Goal: Task Accomplishment & Management: Complete application form

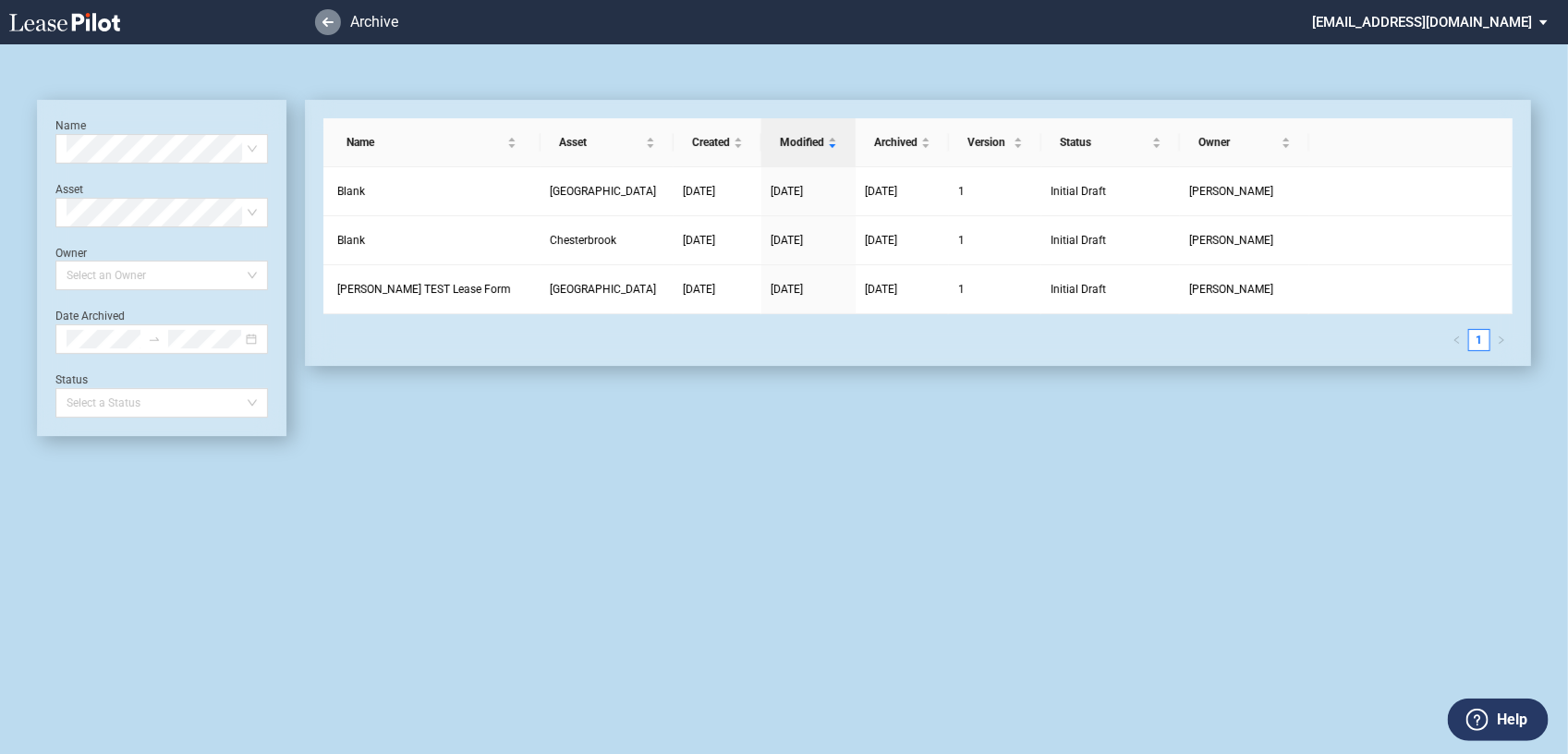
click at [328, 25] on icon at bounding box center [328, 22] width 11 height 9
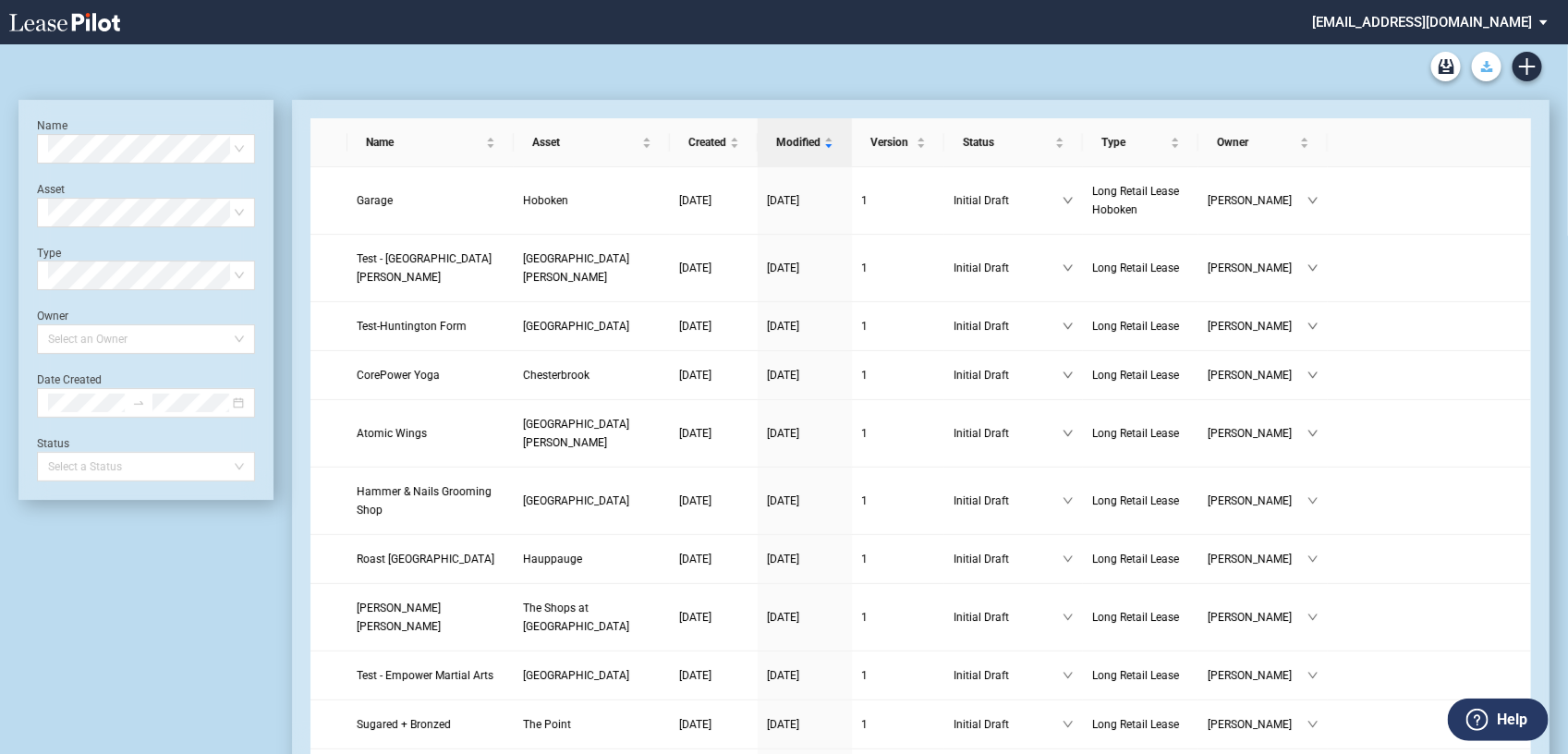
click at [1493, 69] on button "Download Blank Form" at bounding box center [1486, 67] width 30 height 30
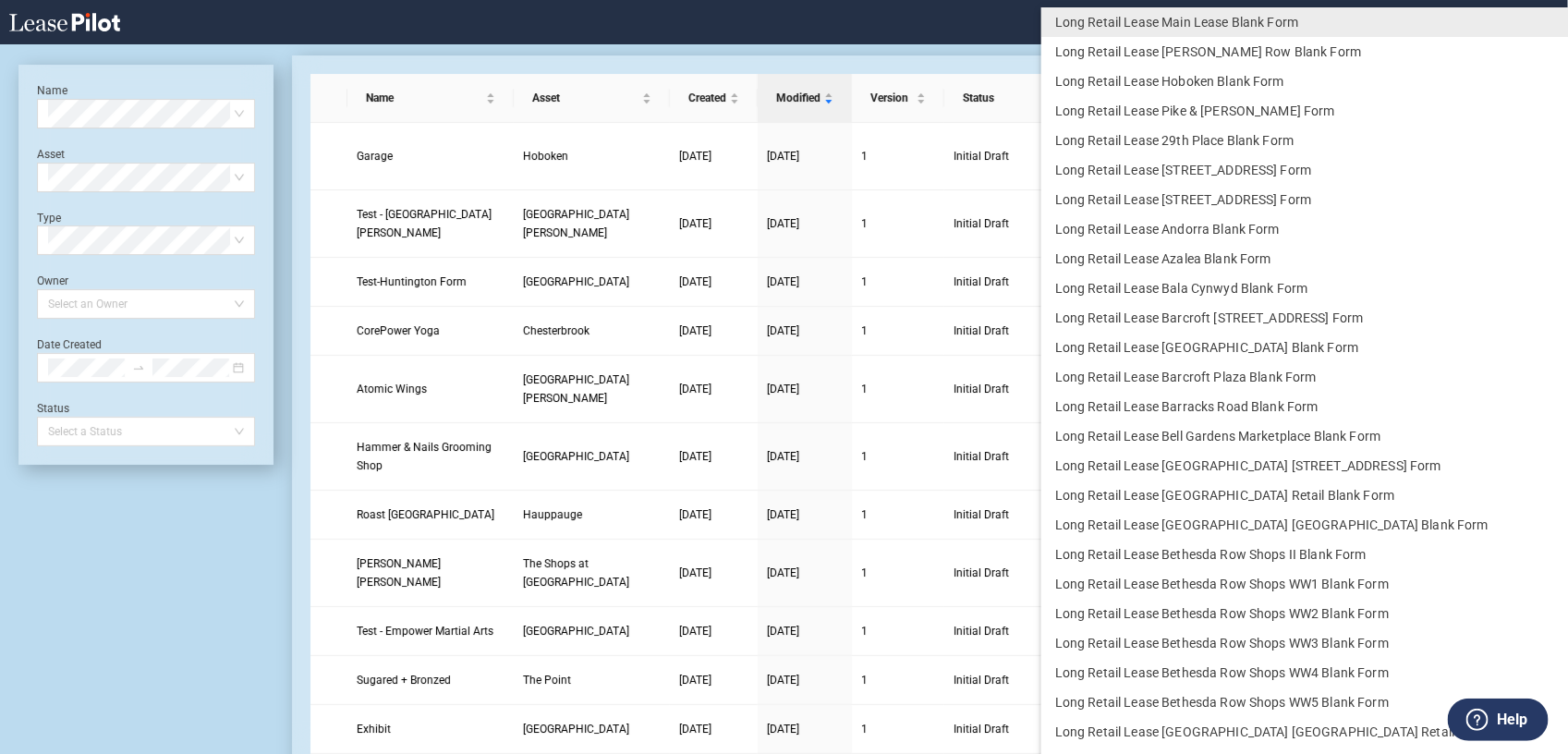
click at [1004, 47] on md-backdrop at bounding box center [784, 399] width 1568 height 797
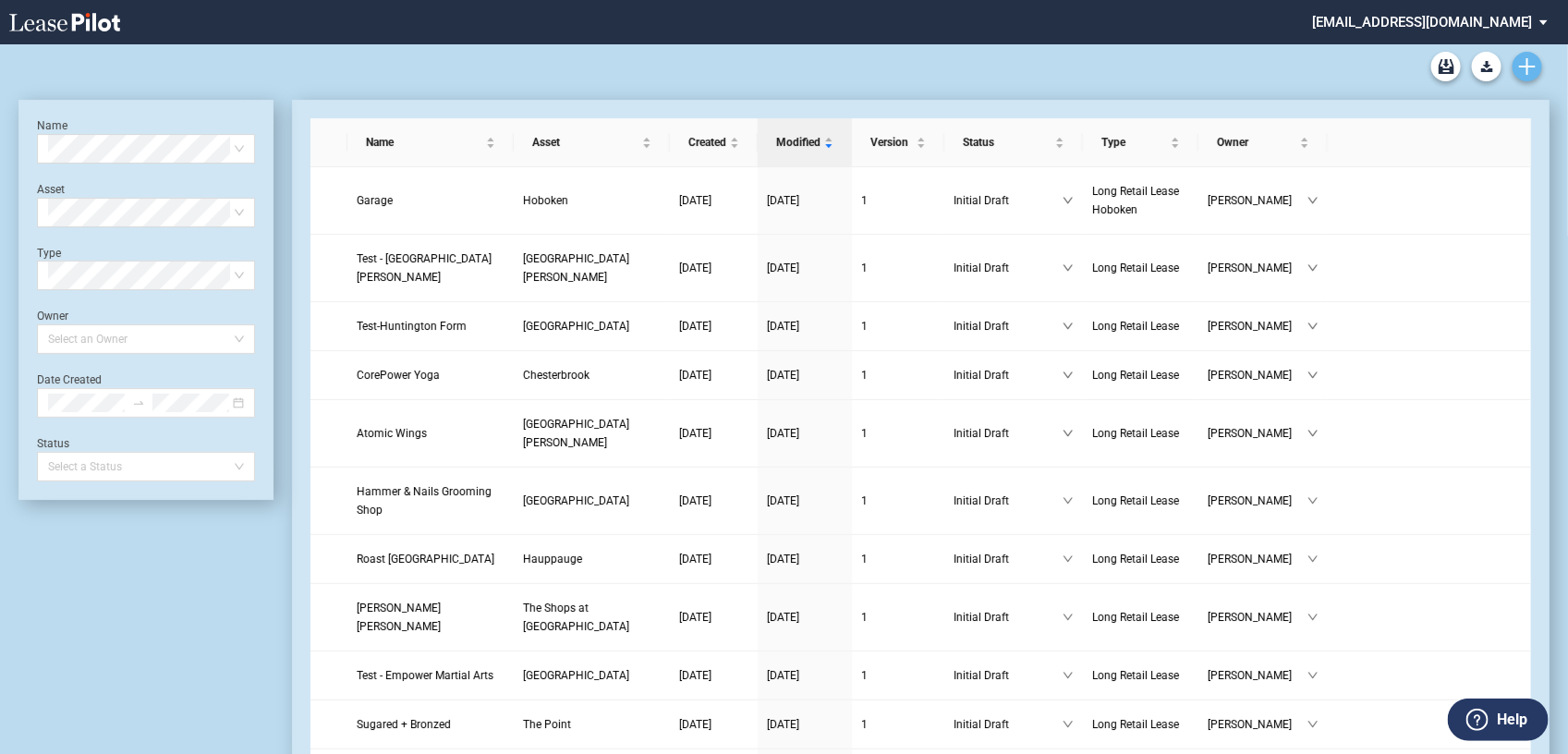
click at [1528, 68] on use "Create new document" at bounding box center [1527, 66] width 17 height 17
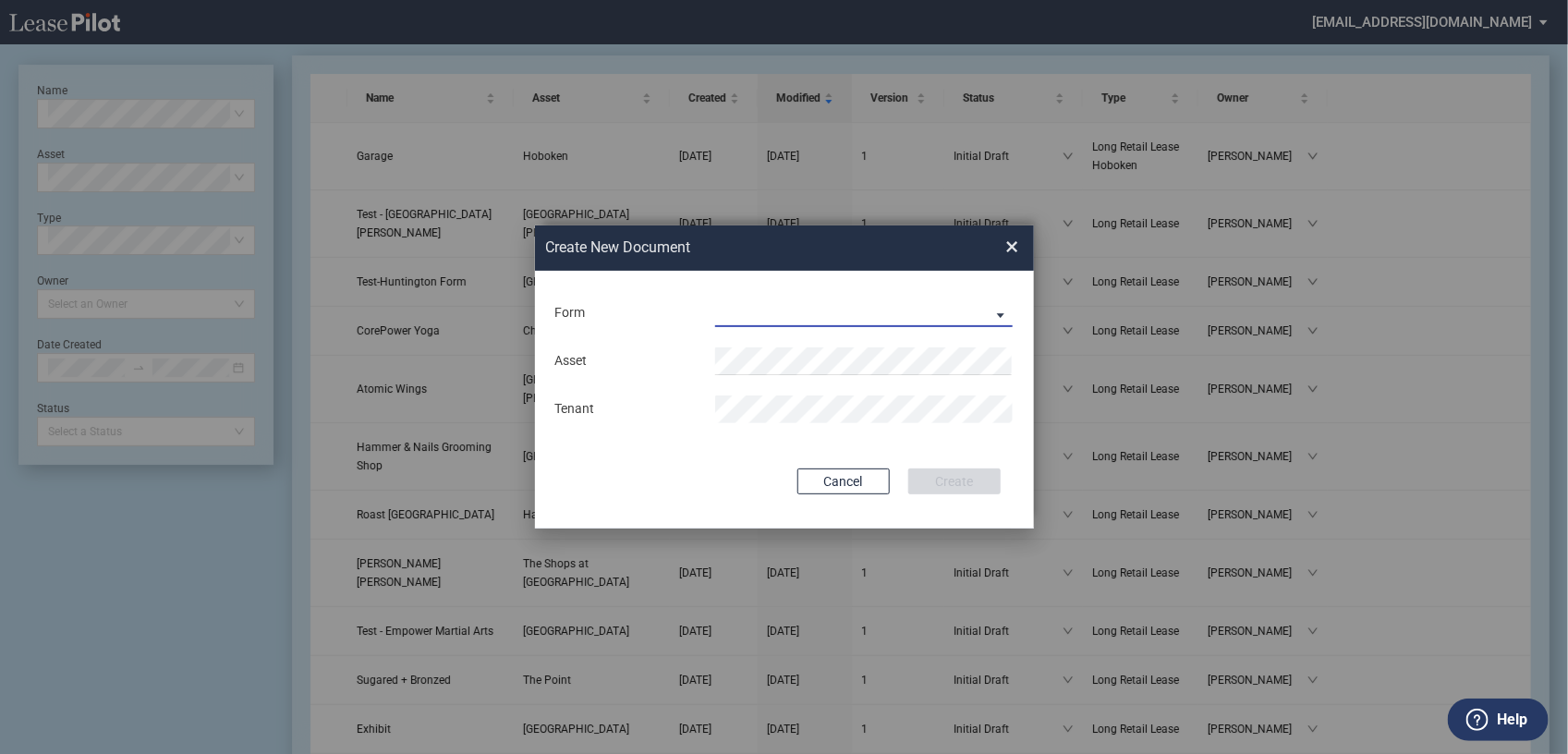
click at [933, 301] on md-select "Long Retail Lease Long Retail Lease Santana Row Long Retail Lease Hoboken Long …" at bounding box center [864, 313] width 298 height 28
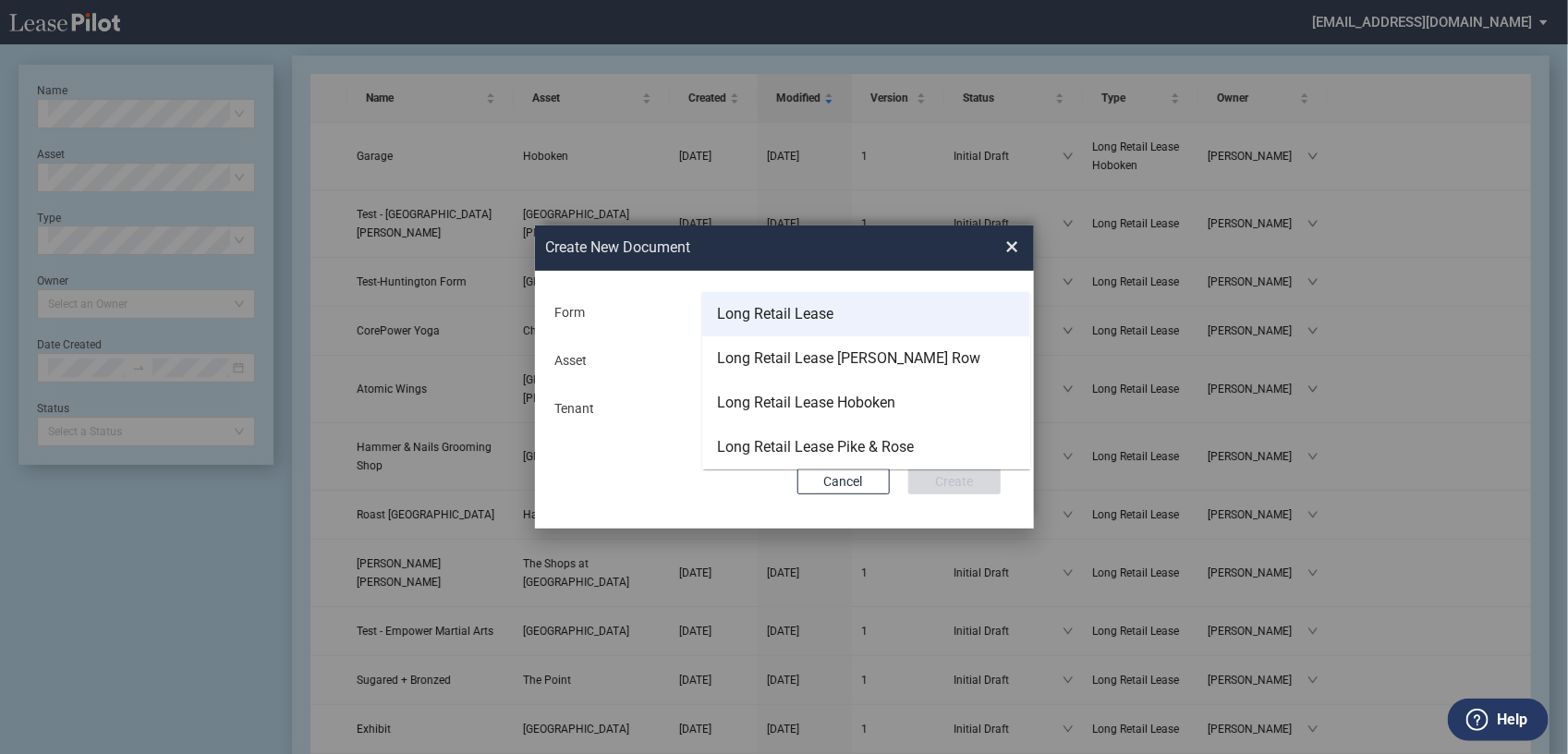
click at [854, 309] on md-option "Long Retail Lease" at bounding box center [865, 314] width 328 height 44
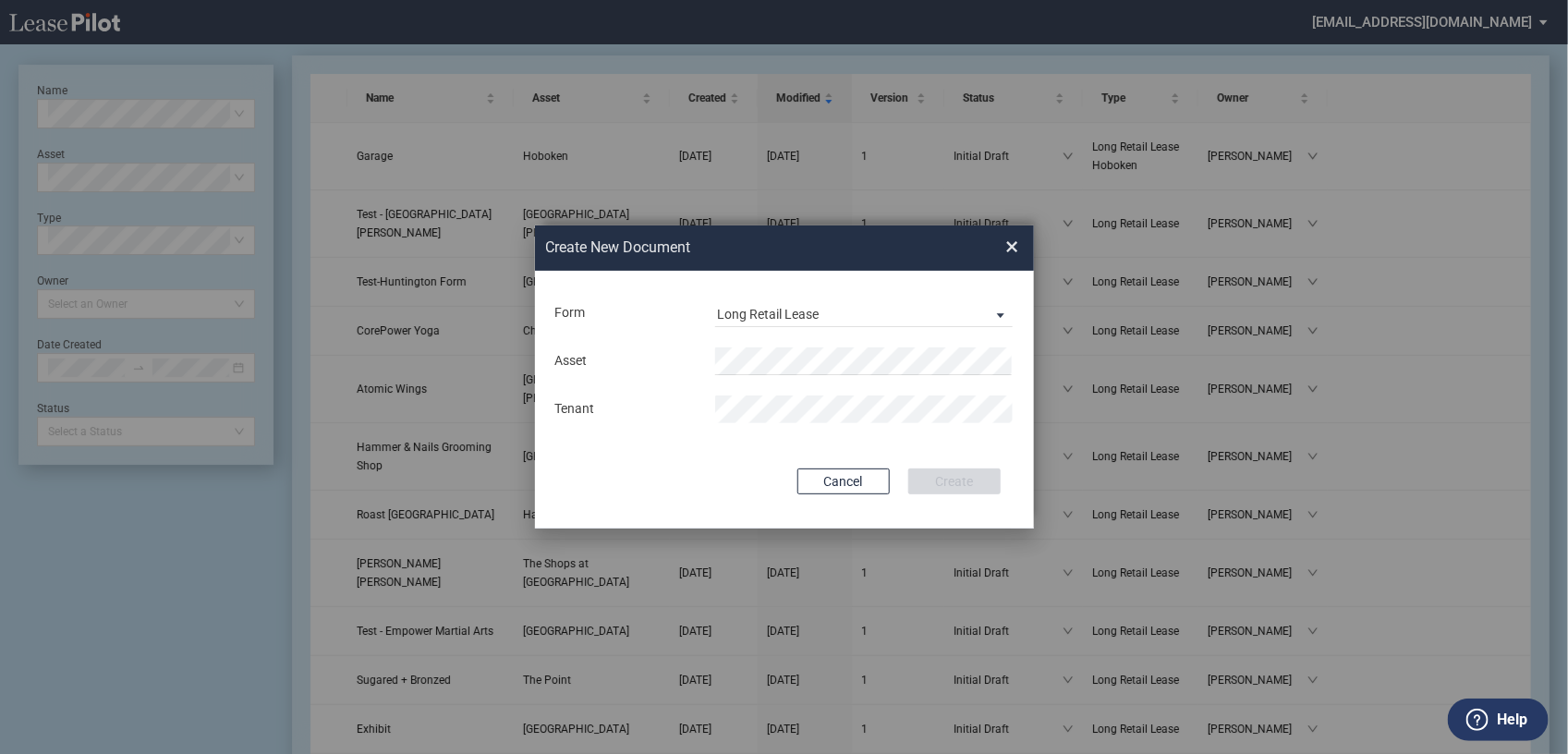
click at [842, 344] on div "Asset Tenant" at bounding box center [784, 386] width 462 height 96
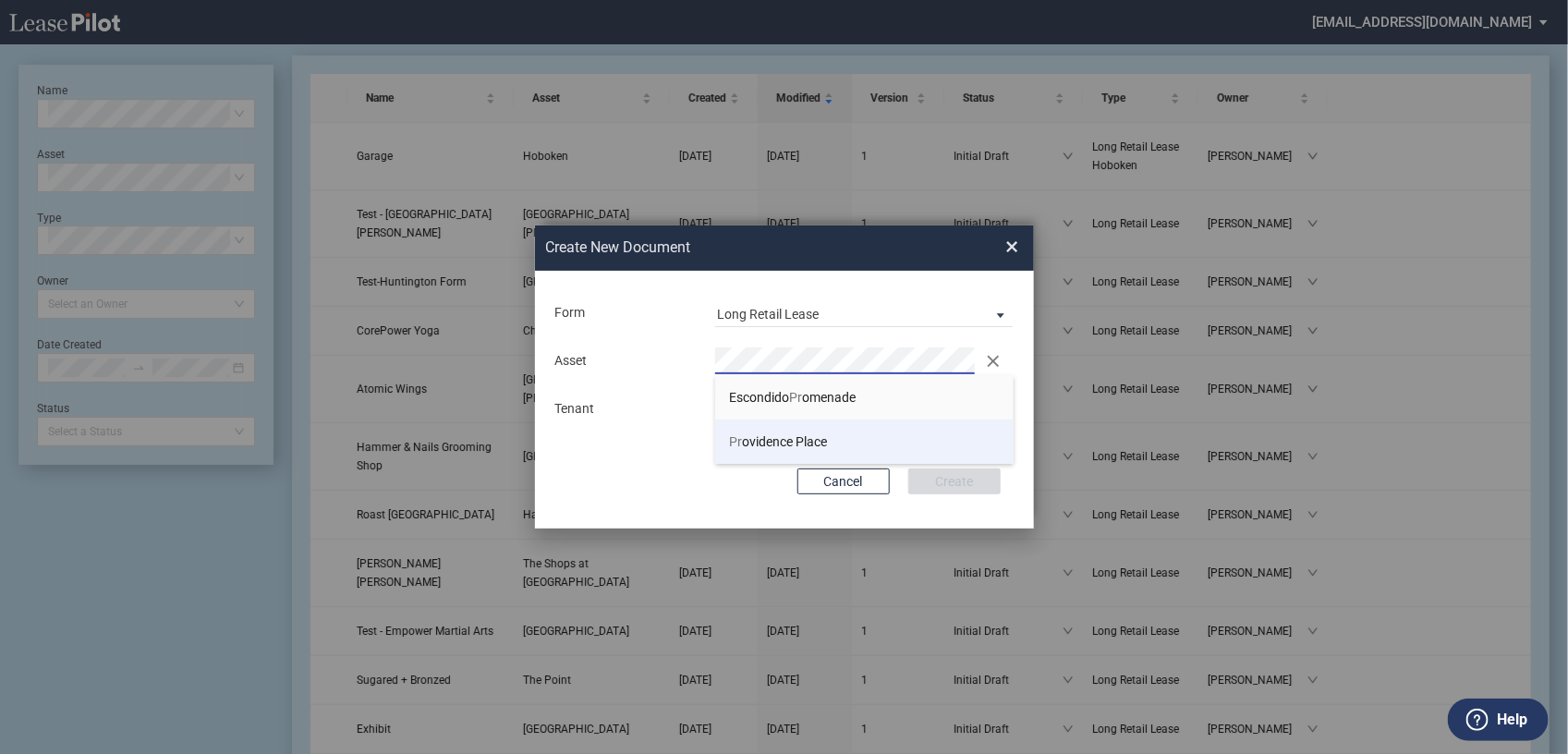
click at [795, 431] on li "Pr ovidence Place" at bounding box center [864, 441] width 298 height 44
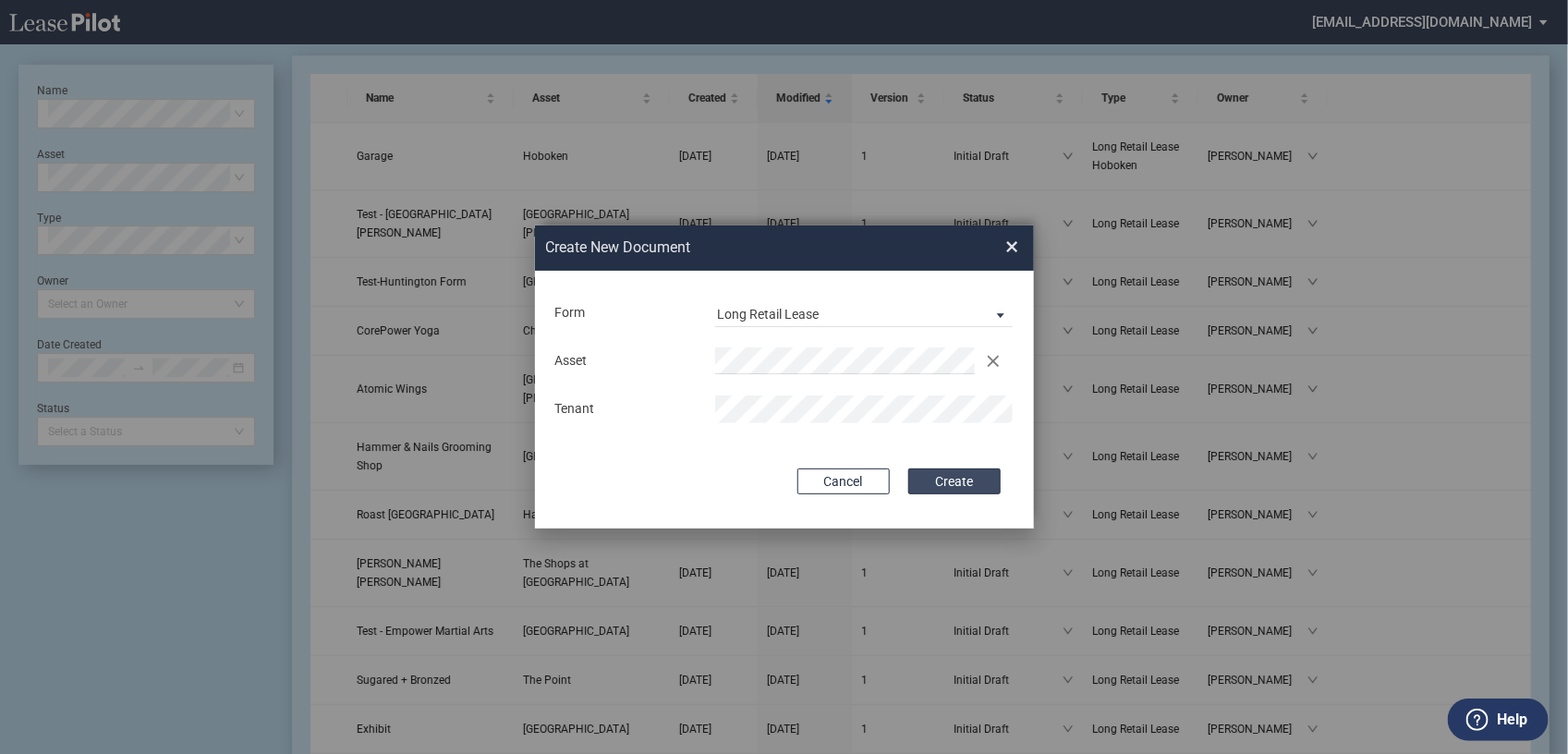
click at [962, 469] on button "Create" at bounding box center [955, 481] width 93 height 26
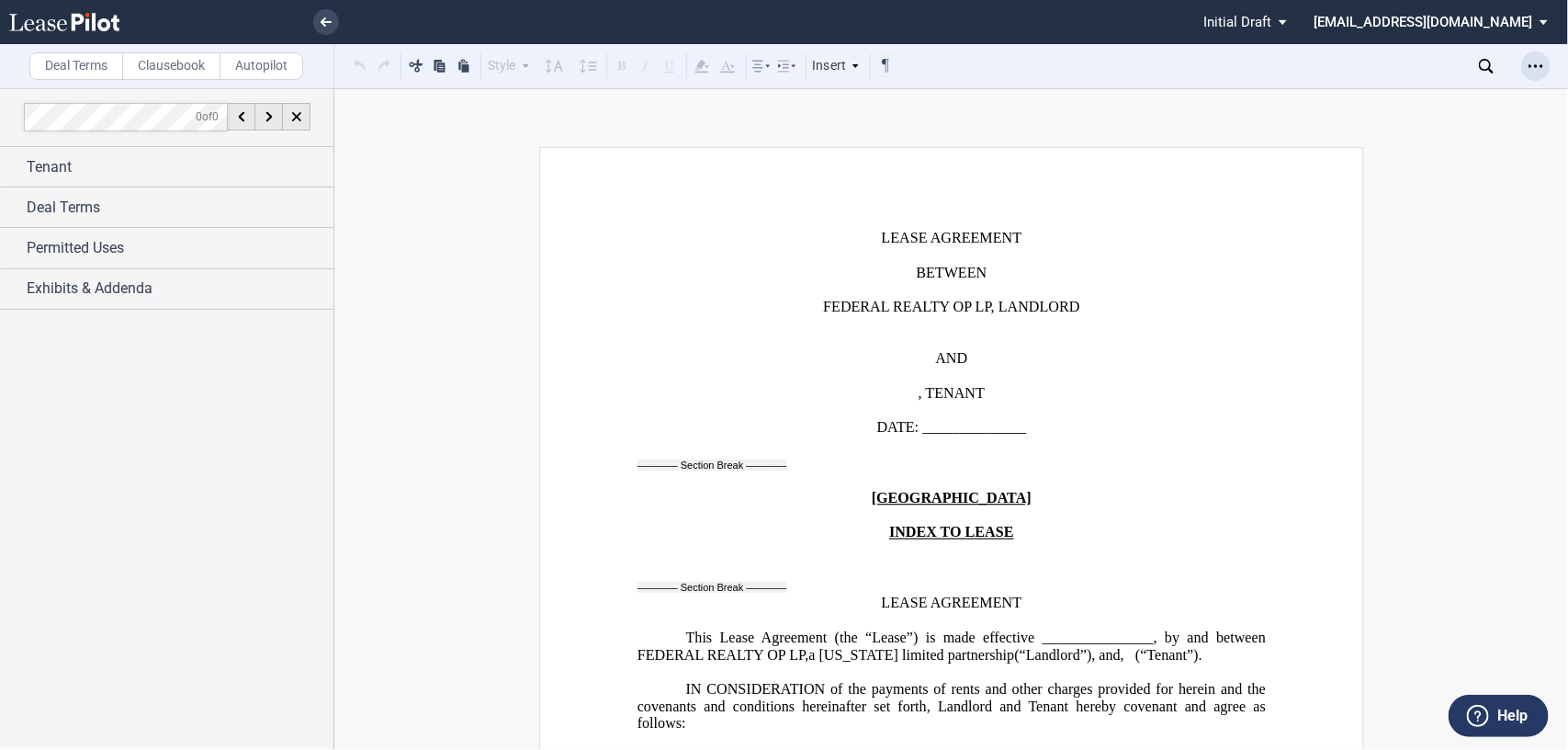
click at [1533, 56] on div "Open Lease options menu" at bounding box center [1537, 67] width 29 height 29
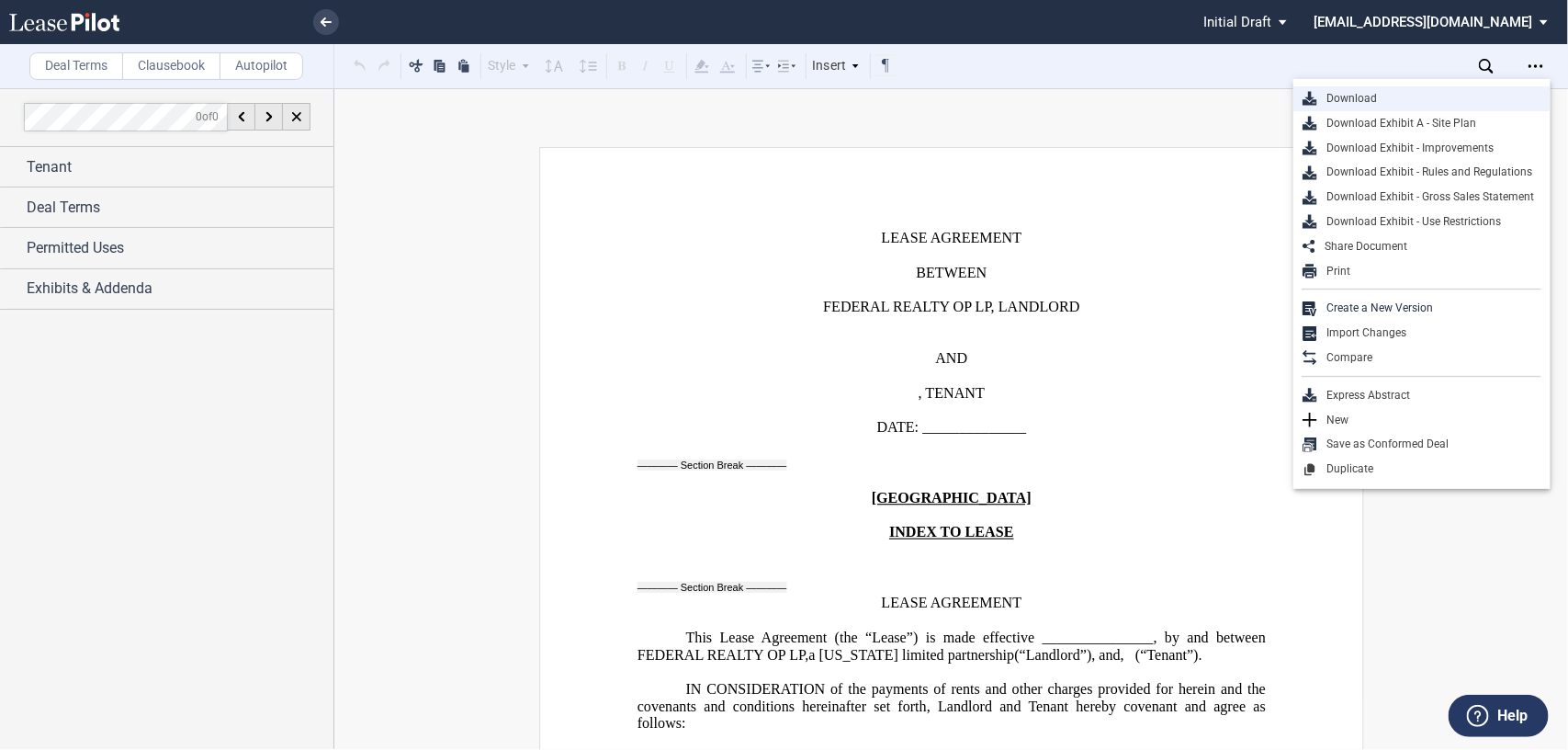
click at [1404, 89] on div "Download" at bounding box center [1422, 98] width 257 height 24
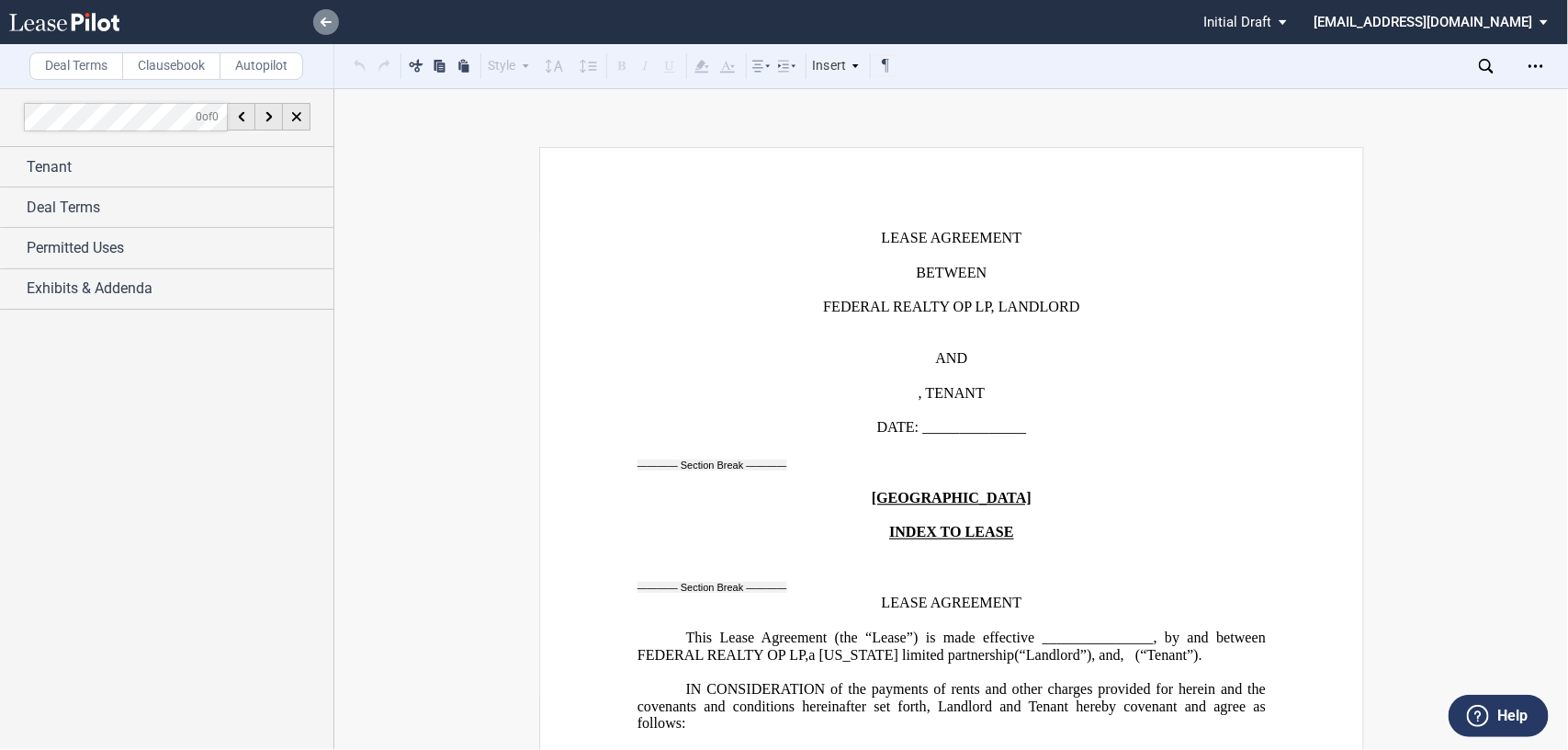
click at [322, 14] on link at bounding box center [326, 22] width 25 height 25
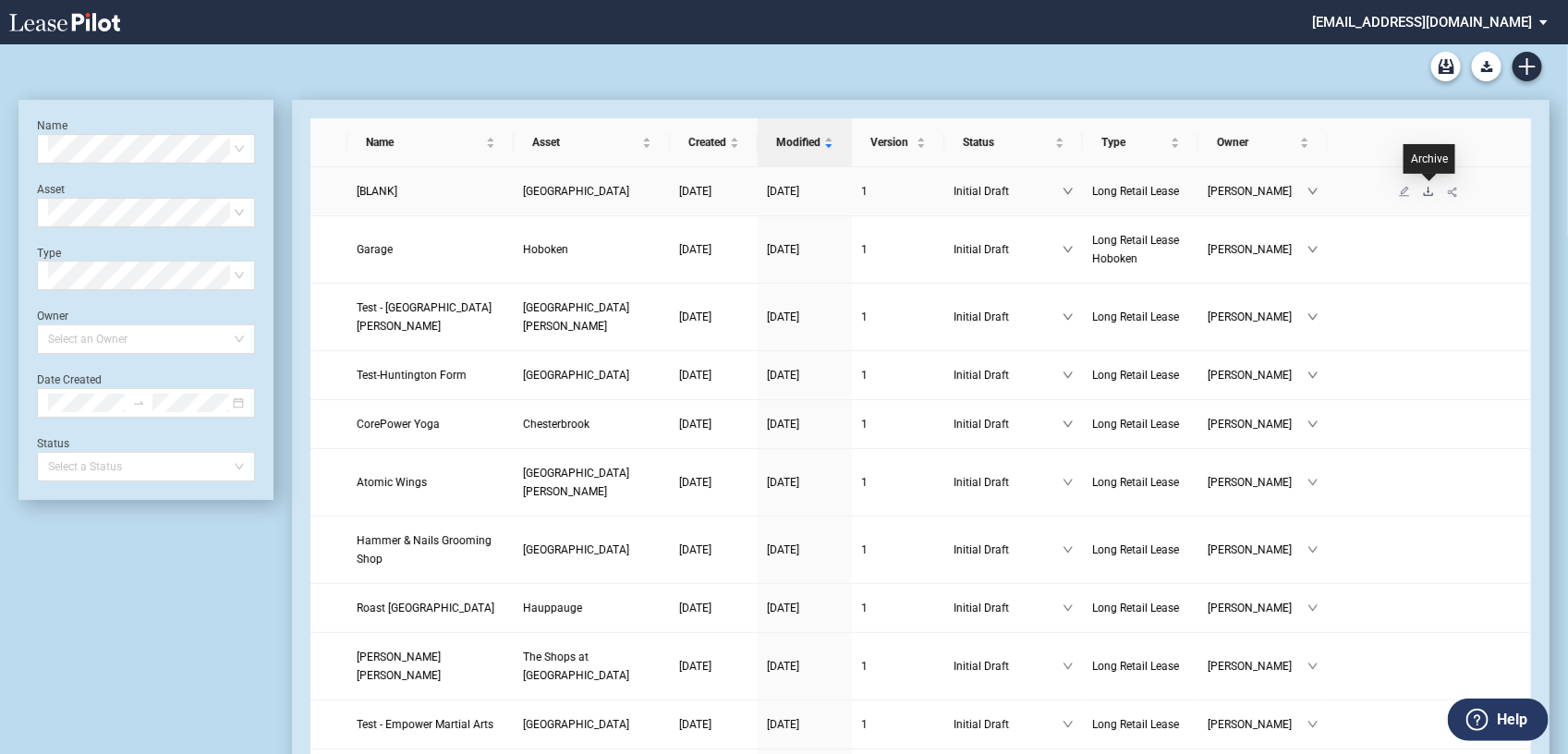
click at [1429, 189] on icon "download" at bounding box center [1428, 191] width 11 height 11
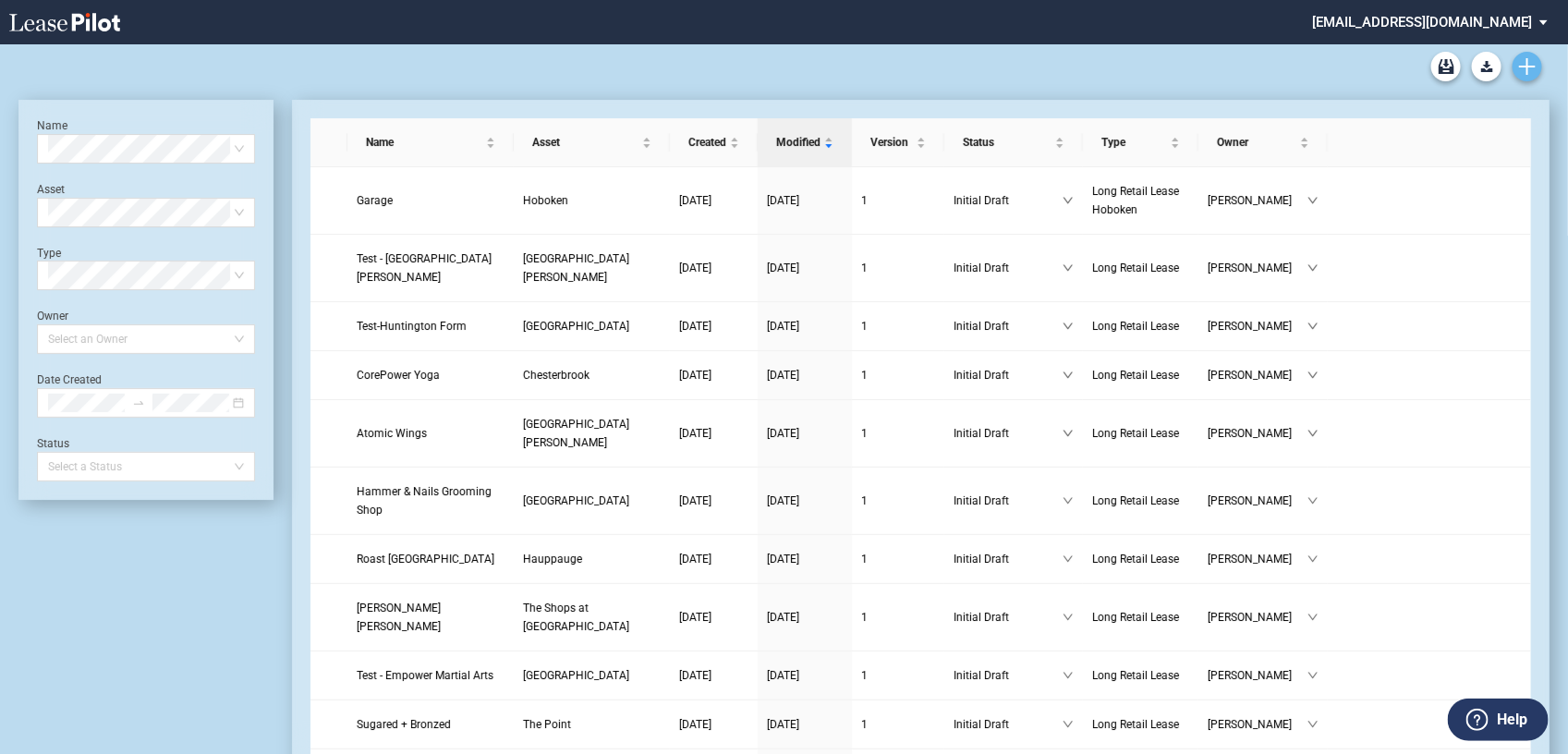
click at [1532, 58] on icon "Create new document" at bounding box center [1527, 66] width 17 height 17
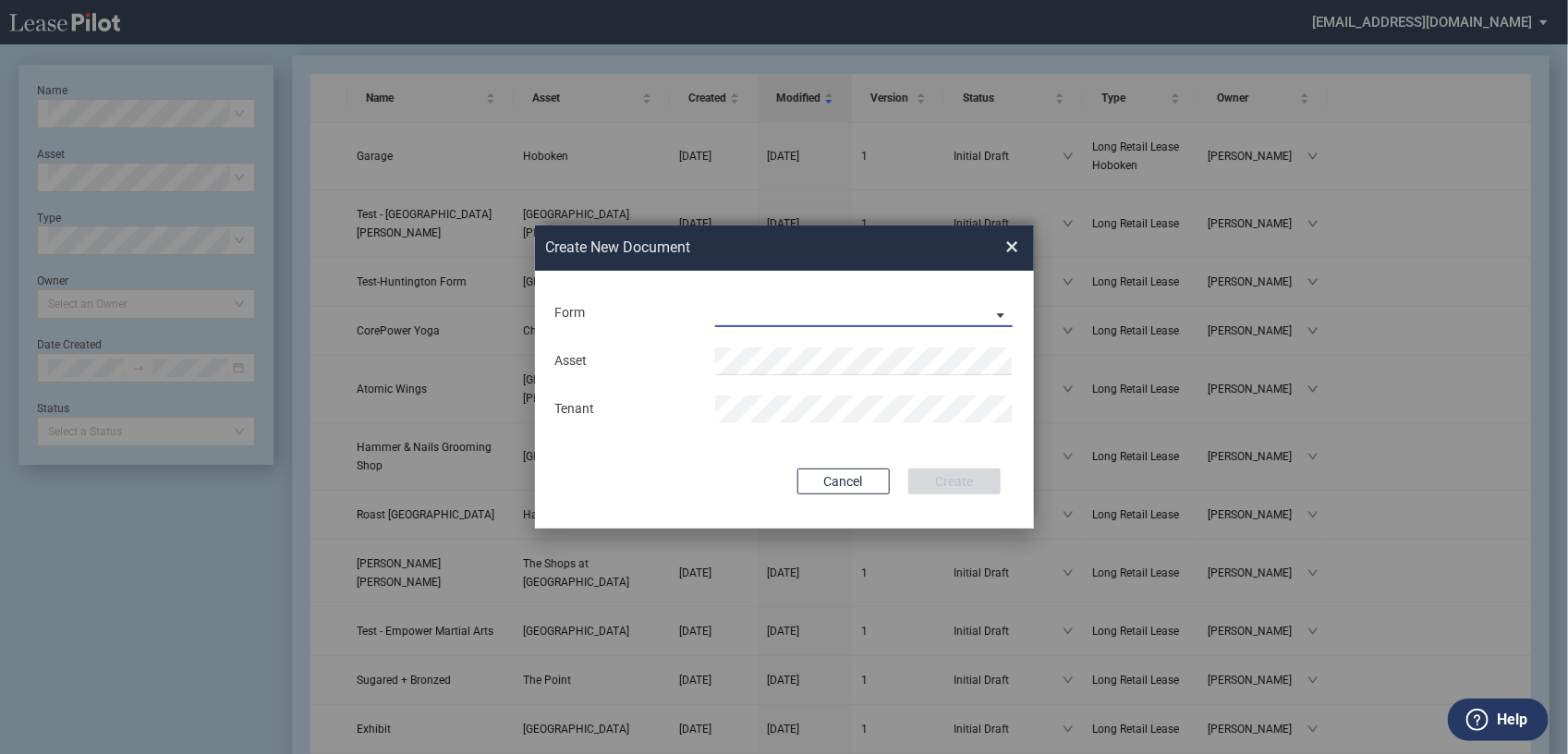
click at [994, 309] on md-select "Long Retail Lease Long Retail Lease Santana Row Long Retail Lease Hoboken Long …" at bounding box center [864, 313] width 298 height 28
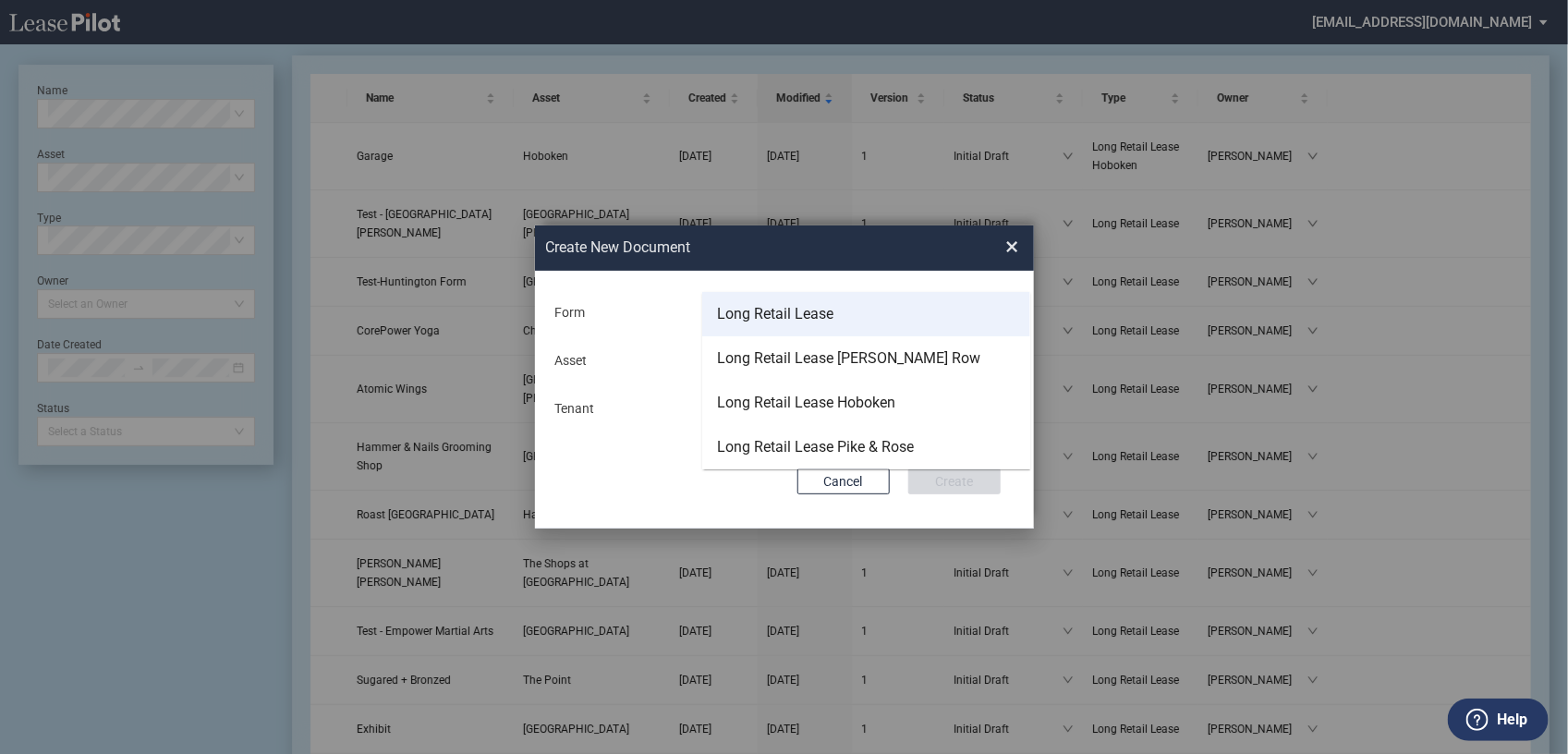
click at [825, 322] on div "Long Retail Lease" at bounding box center [775, 314] width 116 height 21
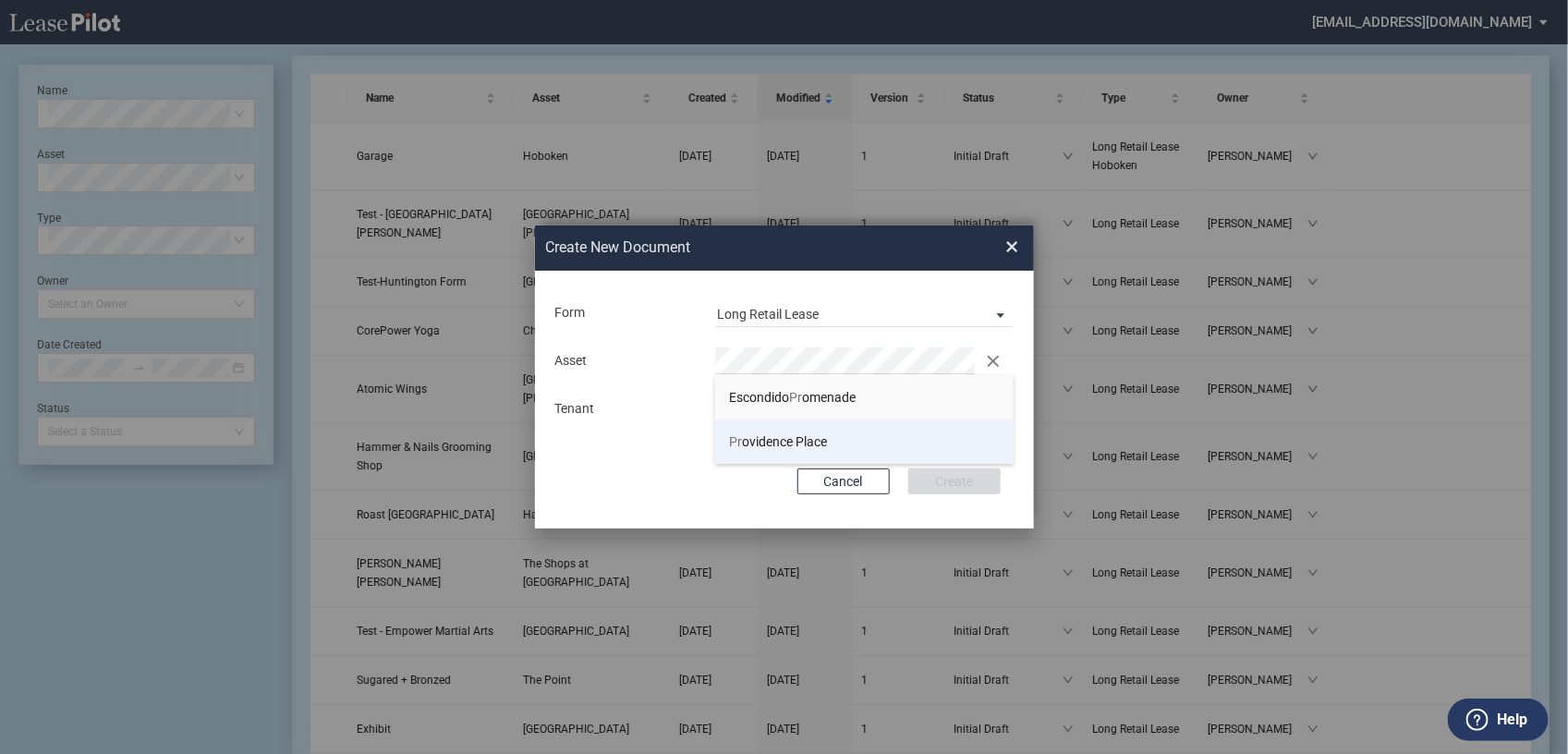
click at [804, 451] on li "Pr ovidence Place" at bounding box center [864, 441] width 298 height 44
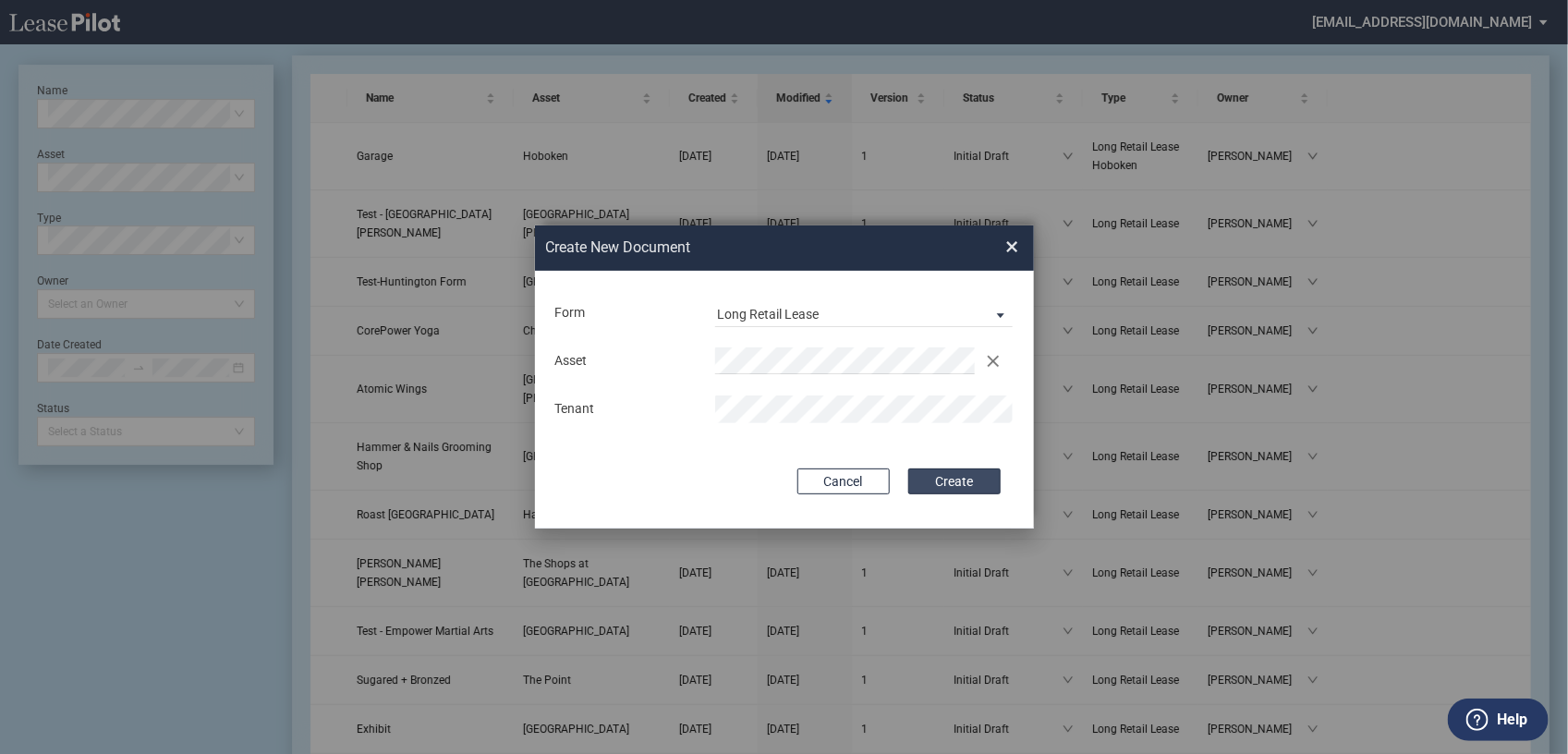
click at [955, 481] on button "Create" at bounding box center [955, 481] width 93 height 26
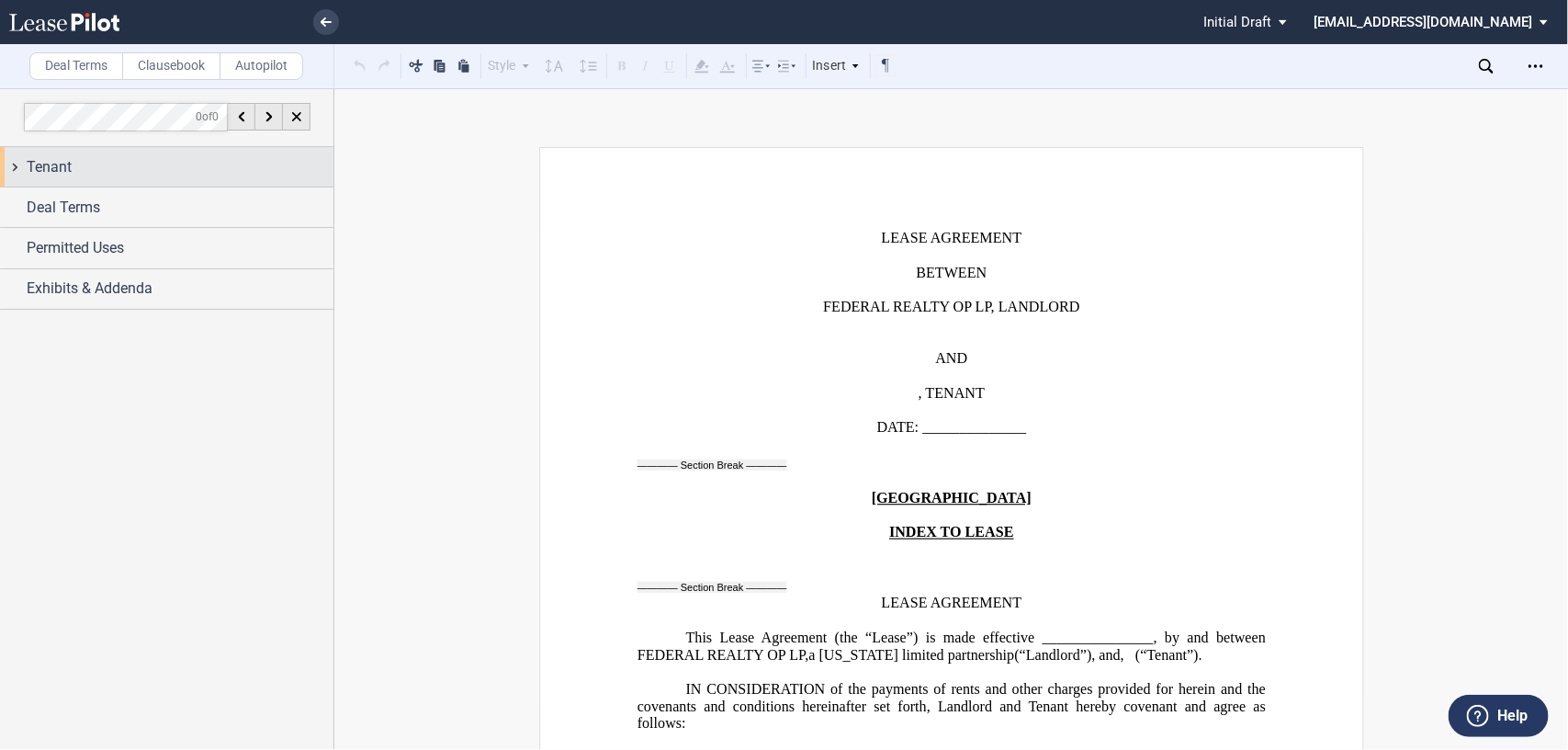
click at [15, 166] on div "Tenant" at bounding box center [166, 166] width 334 height 39
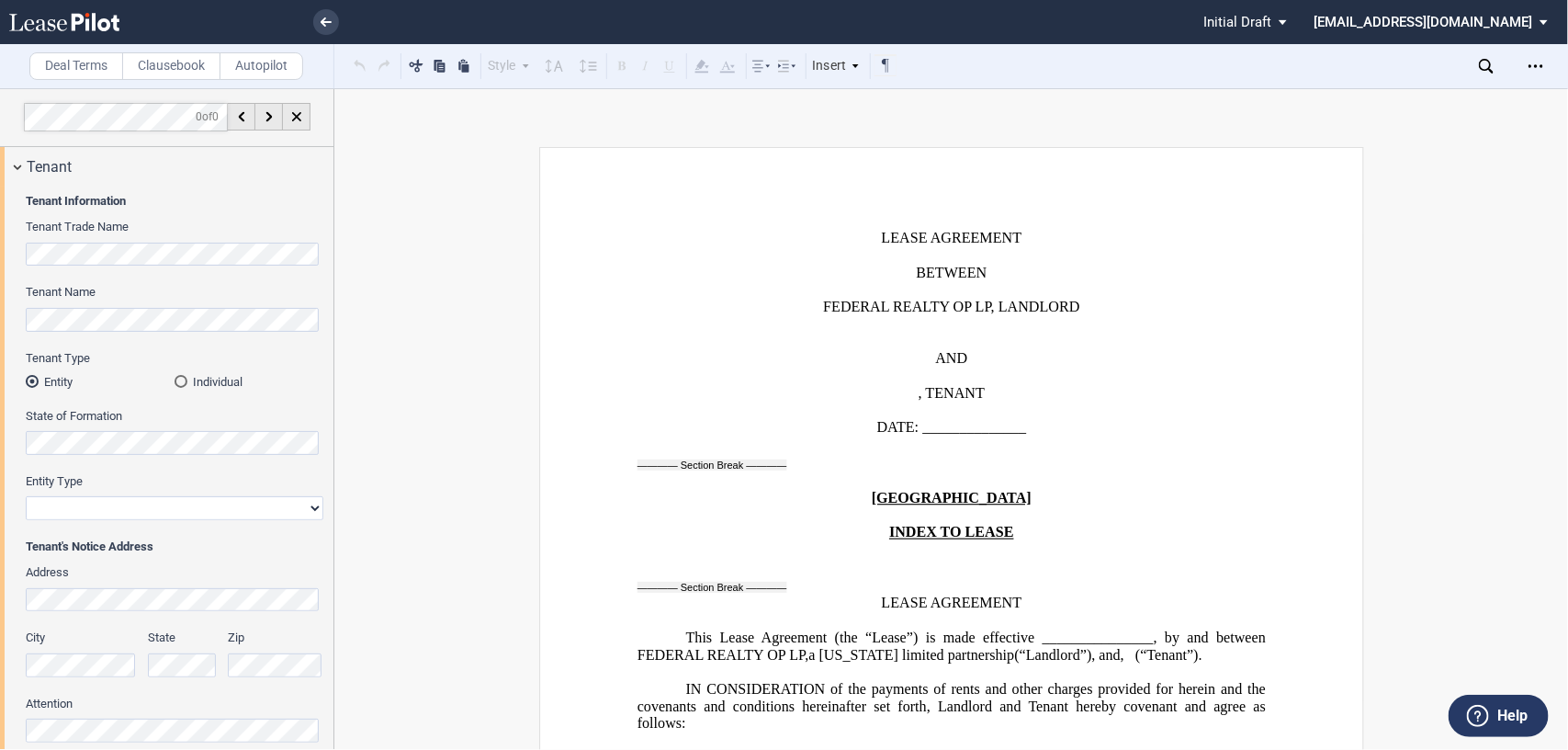
click at [309, 503] on select "Corporation Limited Liability Company General Partnership Limited Partnership O…" at bounding box center [174, 508] width 298 height 23
click at [267, 548] on span "Tenant's Notice Address" at bounding box center [174, 546] width 298 height 17
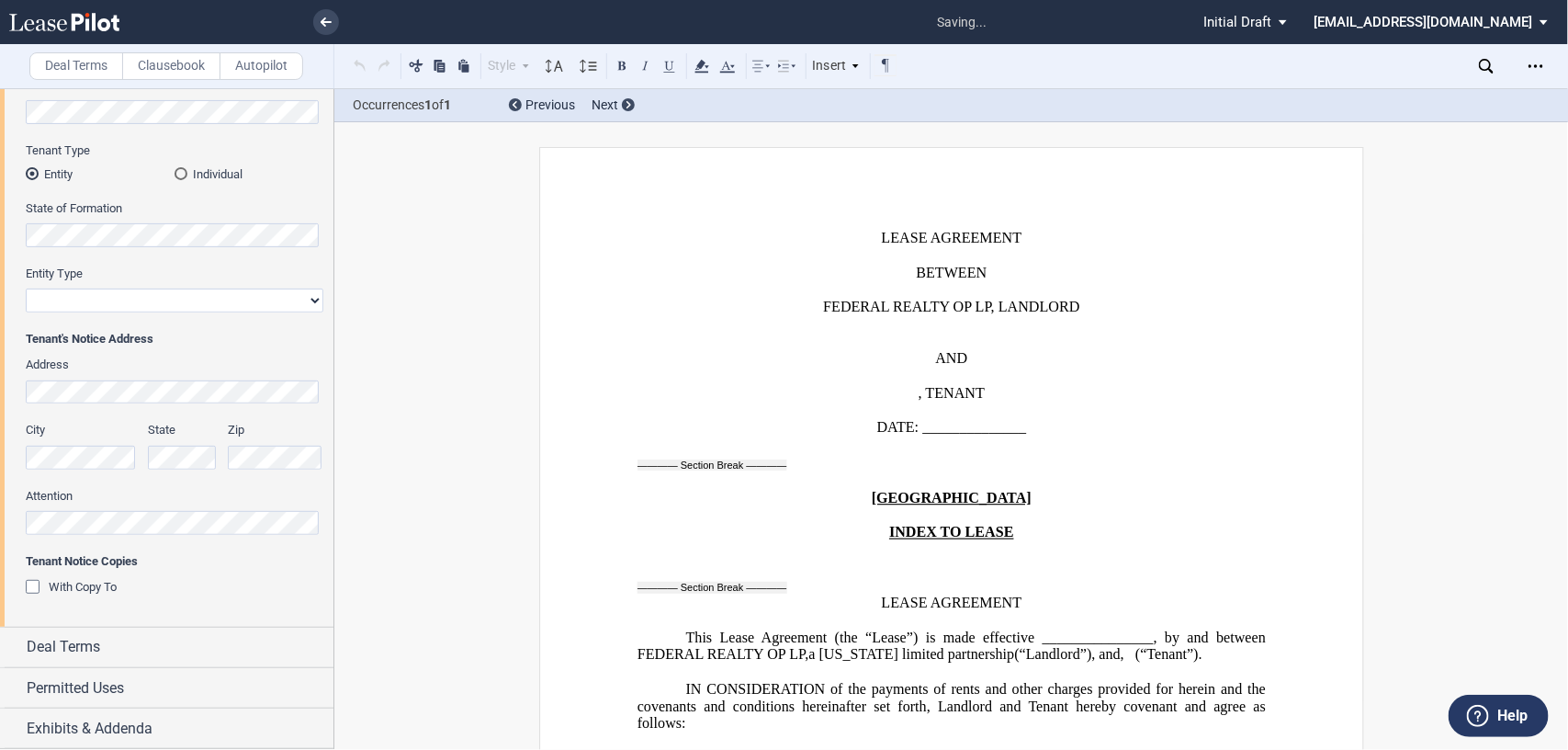
scroll to position [1528, 0]
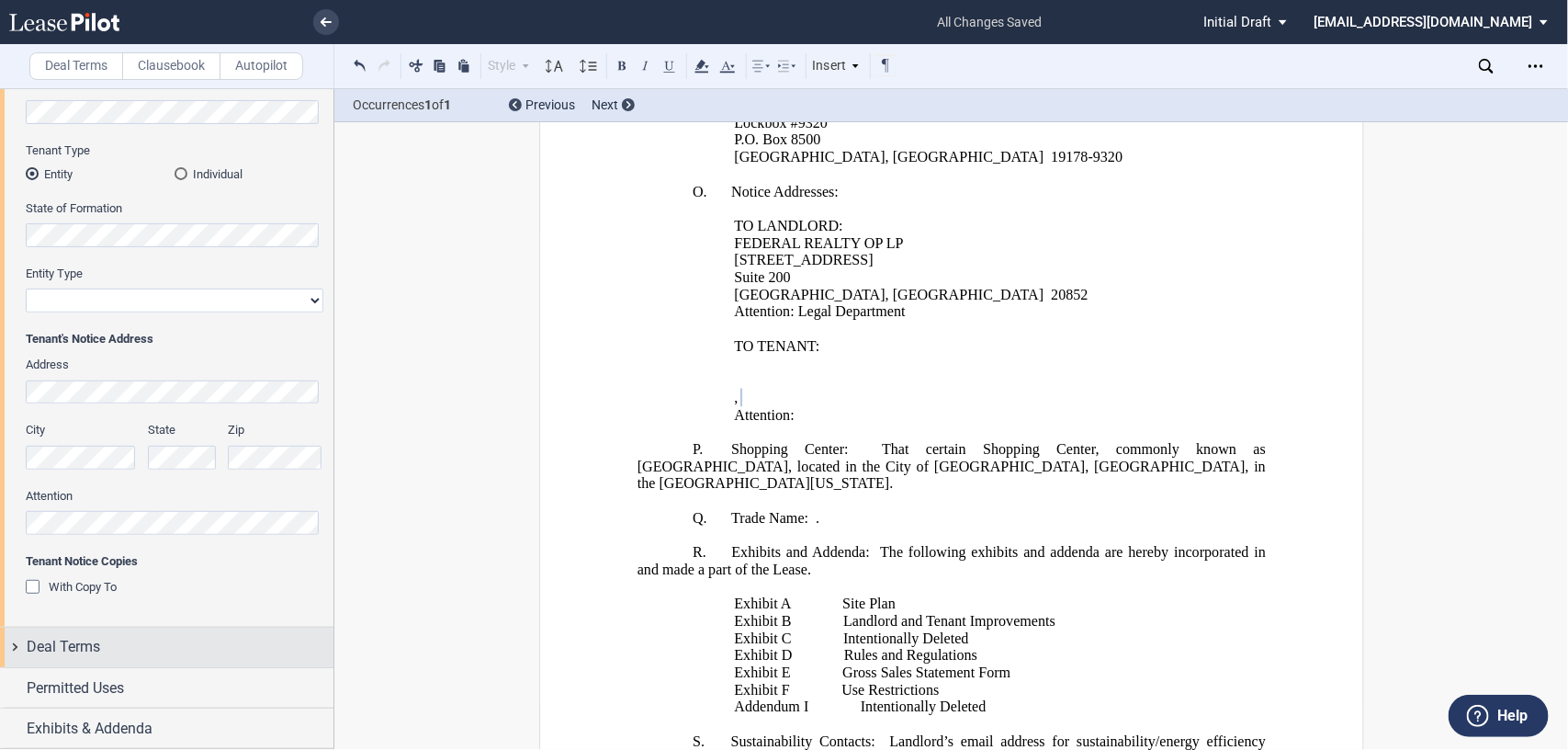
click at [16, 646] on div "Deal Terms" at bounding box center [166, 647] width 334 height 39
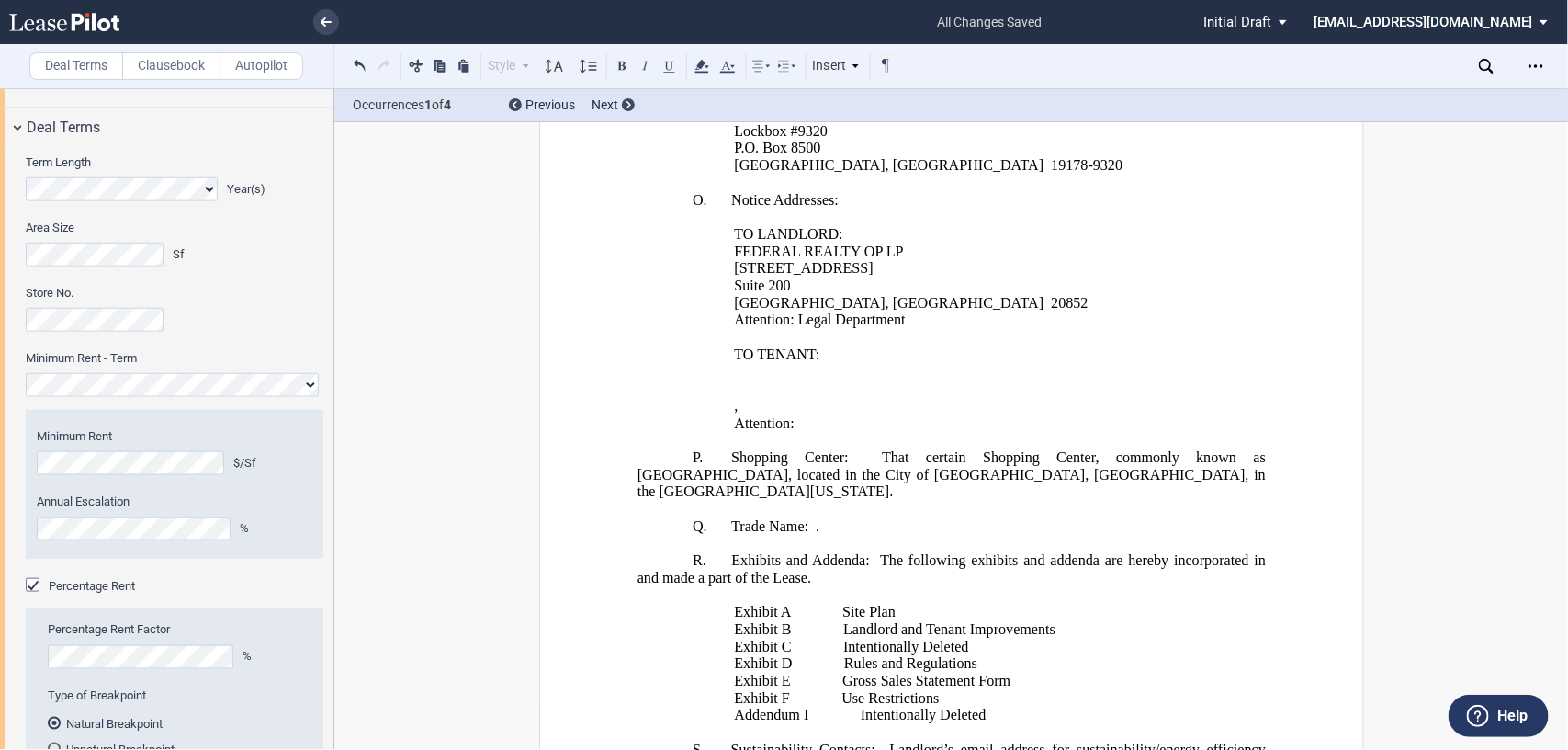
scroll to position [561, 0]
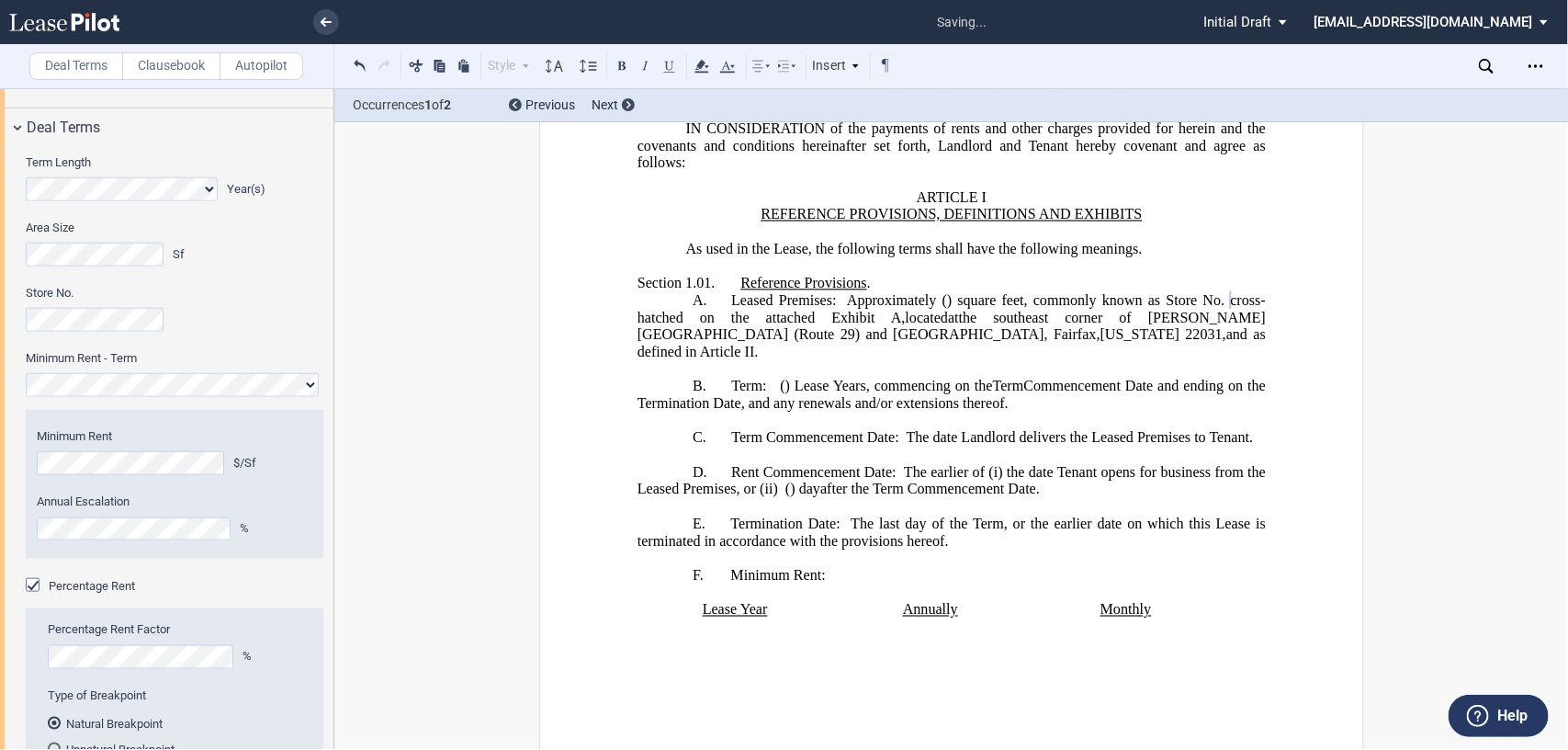
click at [290, 338] on div "Store No." at bounding box center [174, 317] width 298 height 66
drag, startPoint x: 334, startPoint y: 343, endPoint x: 328, endPoint y: 410, distance: 67.3
click at [328, 410] on div at bounding box center [167, 418] width 335 height 661
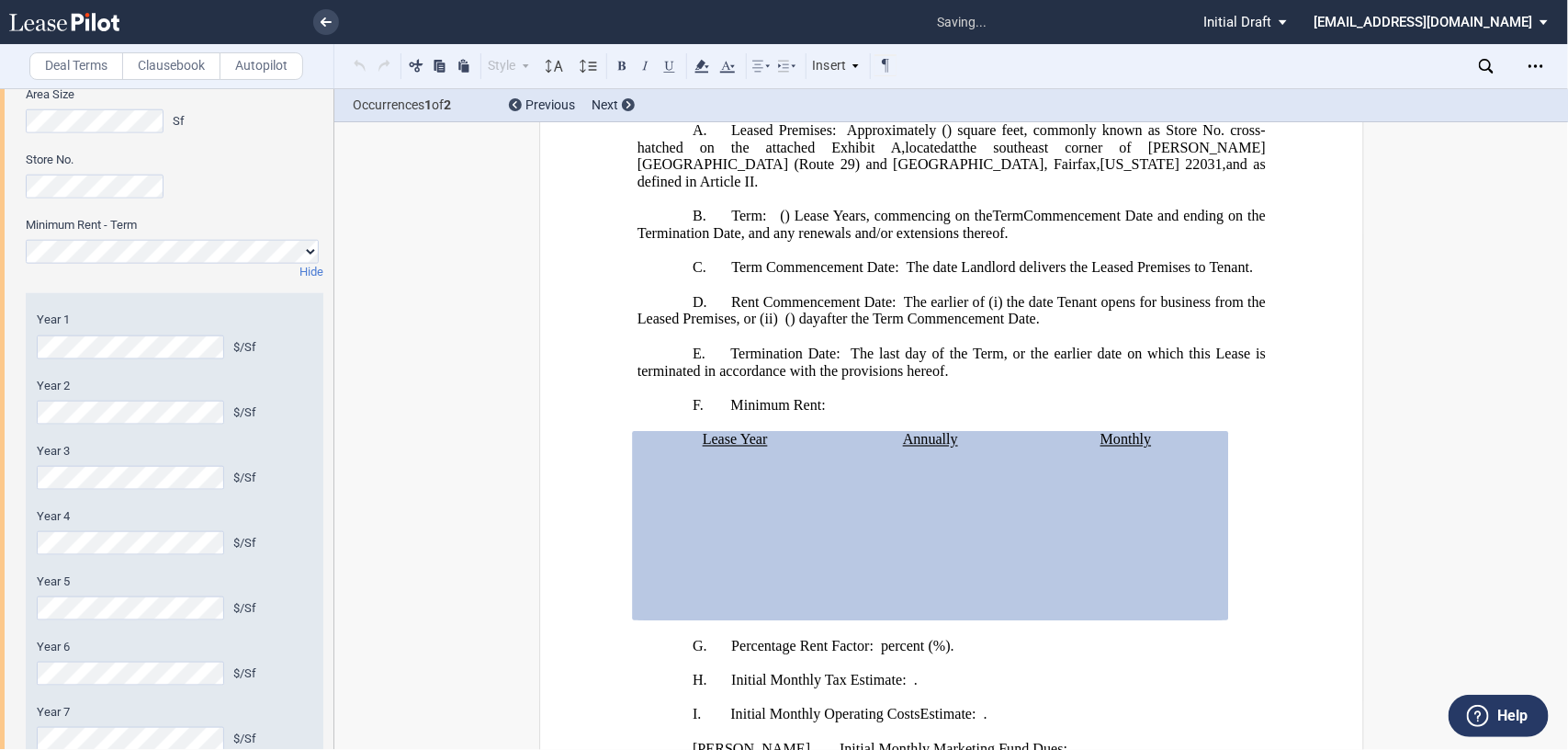
scroll to position [865, 0]
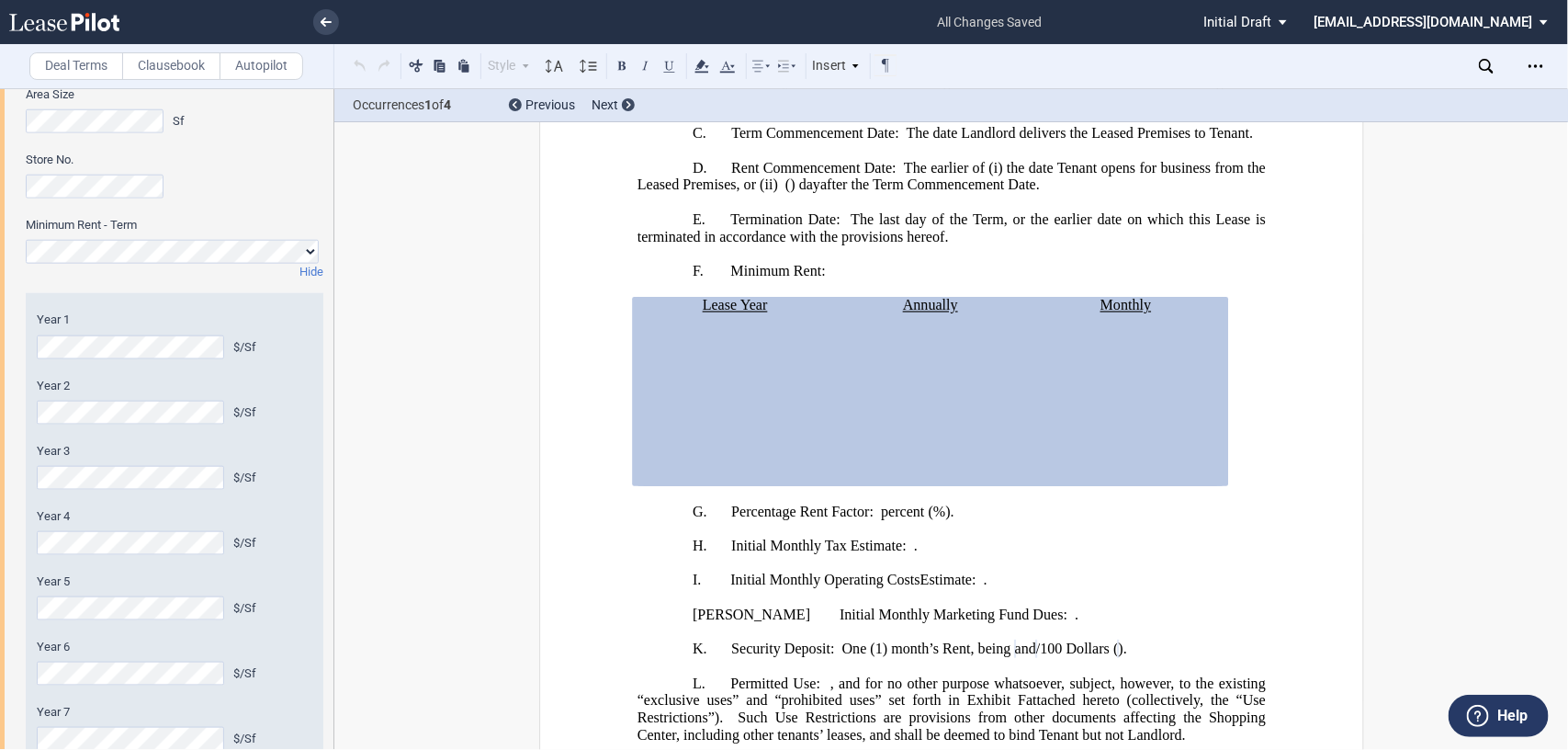
drag, startPoint x: 333, startPoint y: 383, endPoint x: 332, endPoint y: 402, distance: 19.0
click at [332, 402] on div at bounding box center [167, 418] width 335 height 661
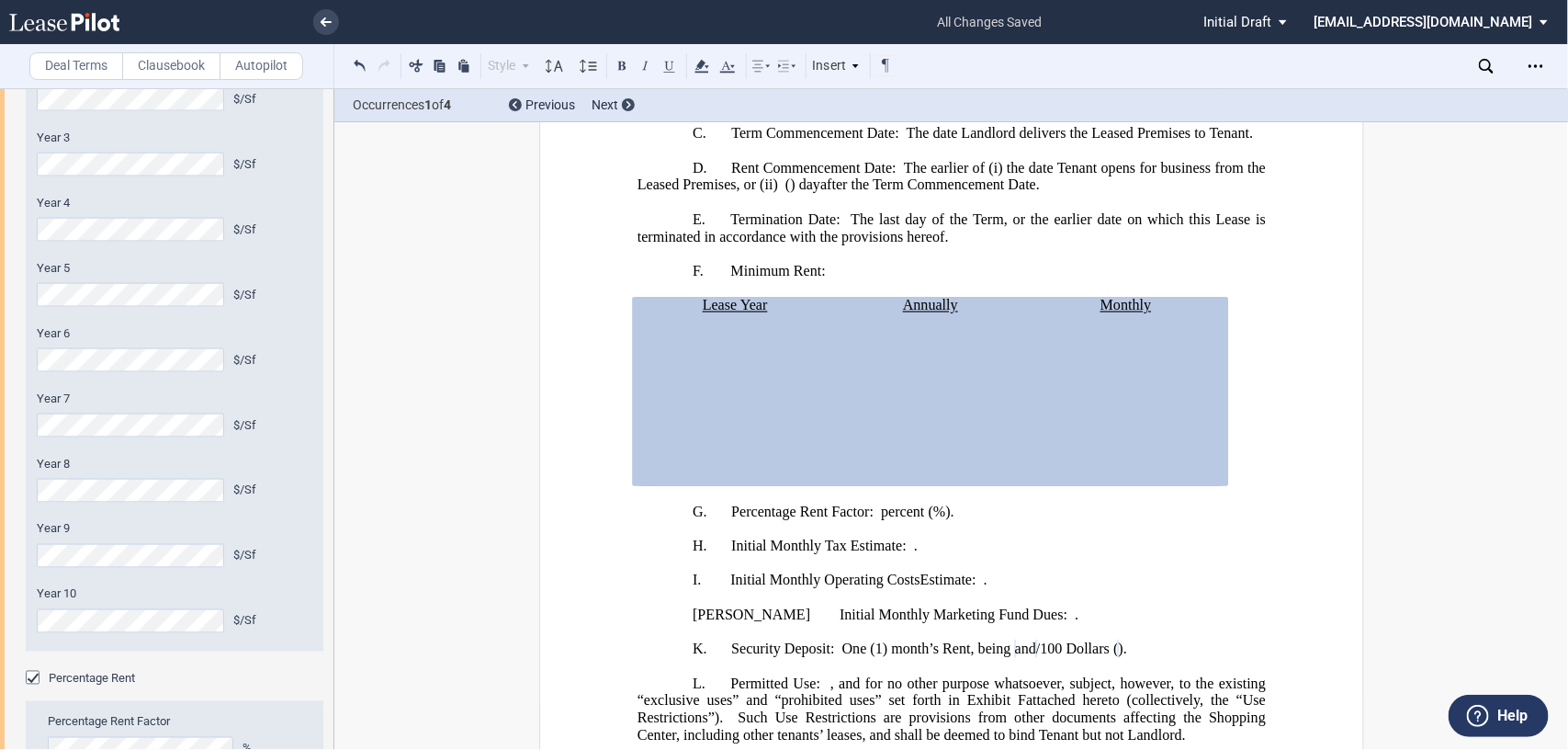
scroll to position [1261, 0]
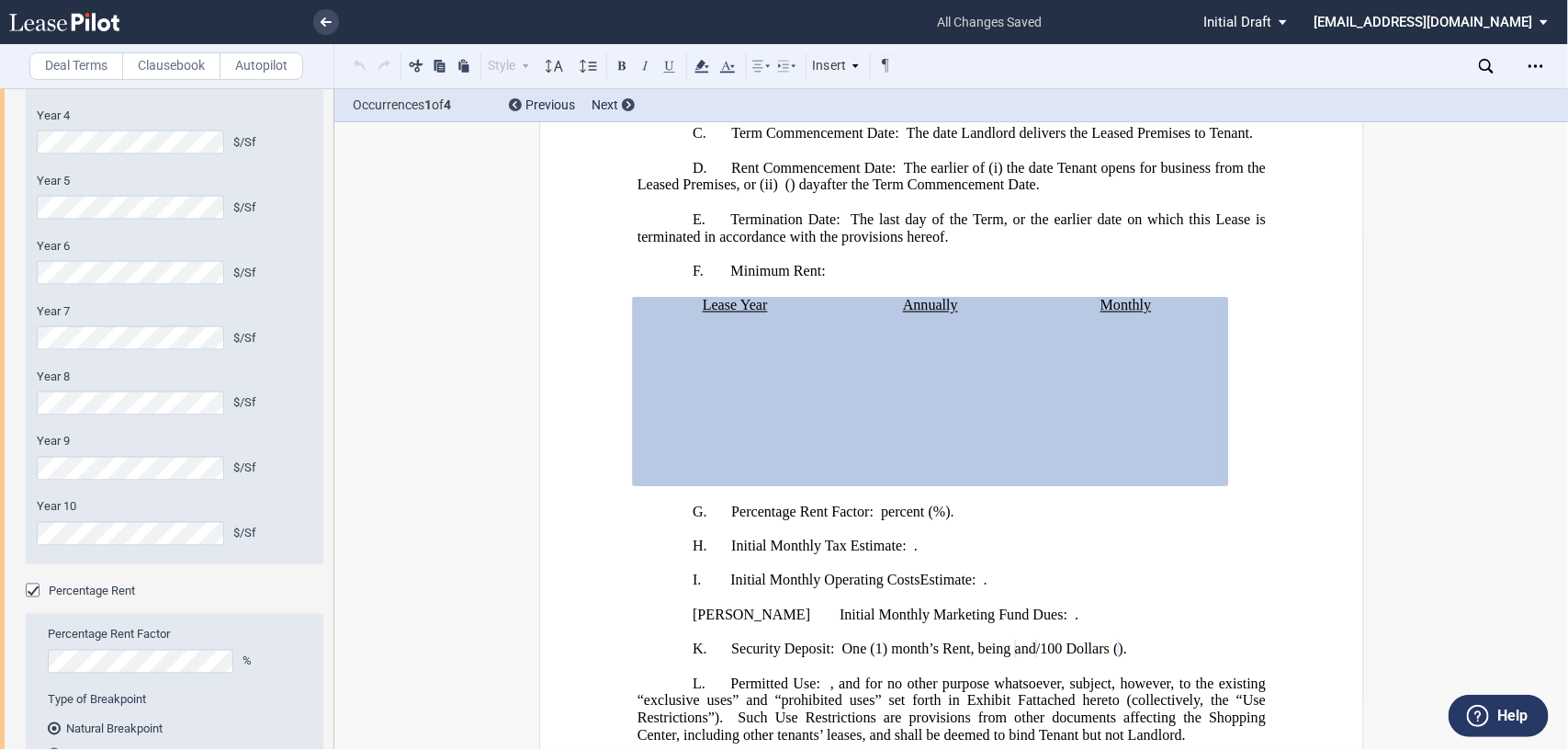
drag, startPoint x: 333, startPoint y: 450, endPoint x: 332, endPoint y: 531, distance: 81.0
click at [332, 531] on div at bounding box center [167, 418] width 335 height 661
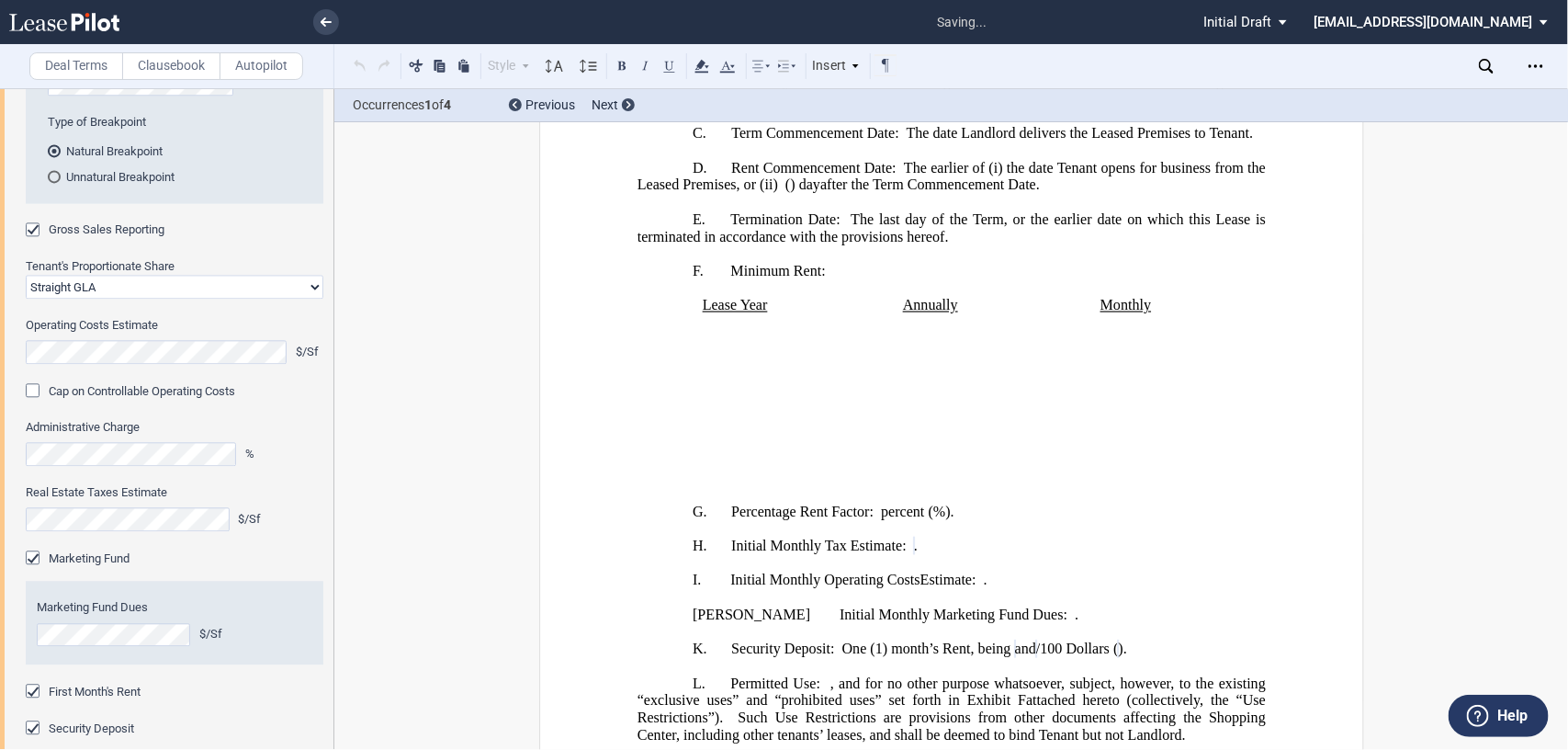
drag, startPoint x: 334, startPoint y: 578, endPoint x: 329, endPoint y: 645, distance: 67.2
click at [329, 645] on div at bounding box center [167, 418] width 335 height 661
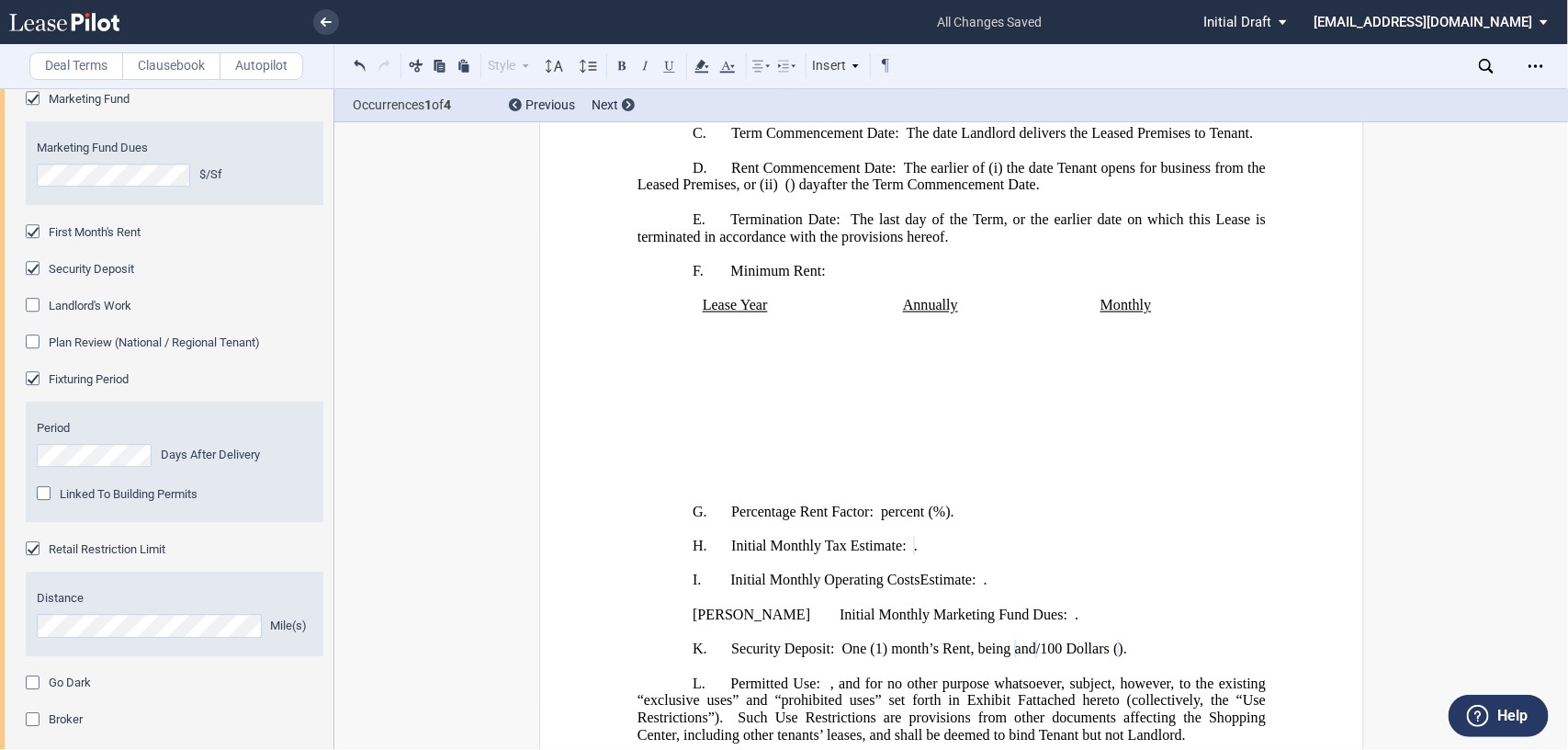
scroll to position [2289, 0]
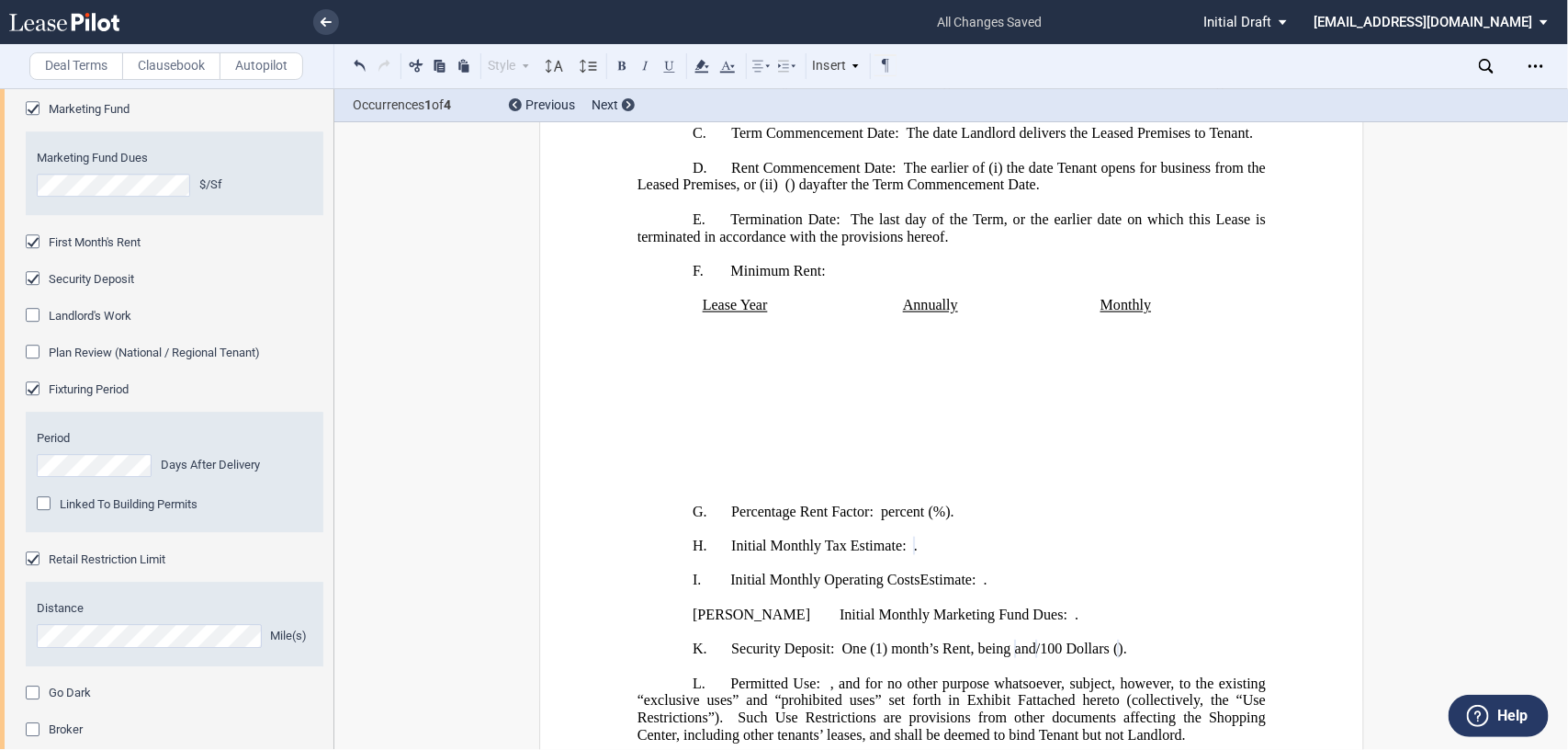
click at [28, 108] on div "Marketing Fund" at bounding box center [34, 110] width 19 height 19
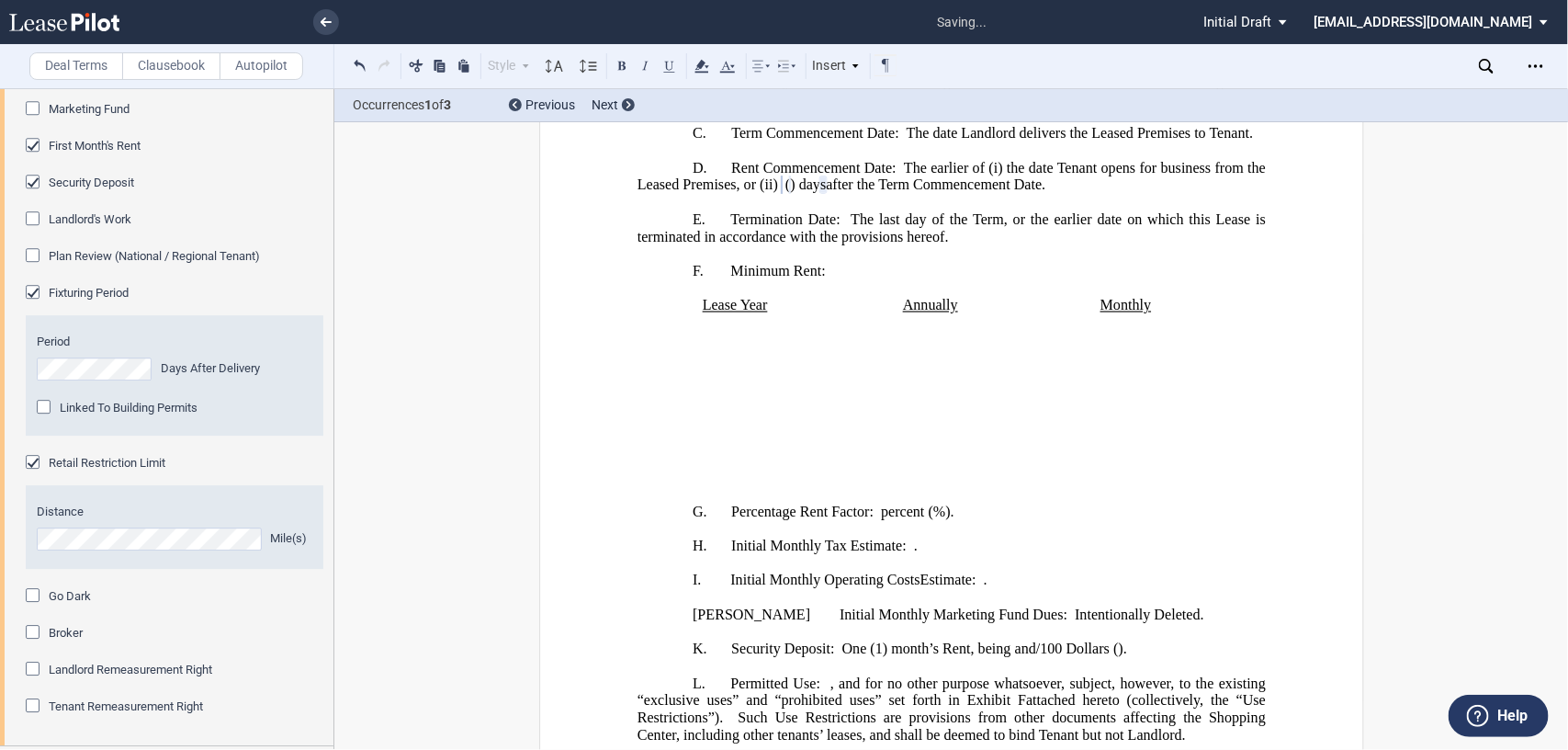
click at [41, 406] on div "Linked To Building Permits" at bounding box center [46, 408] width 19 height 19
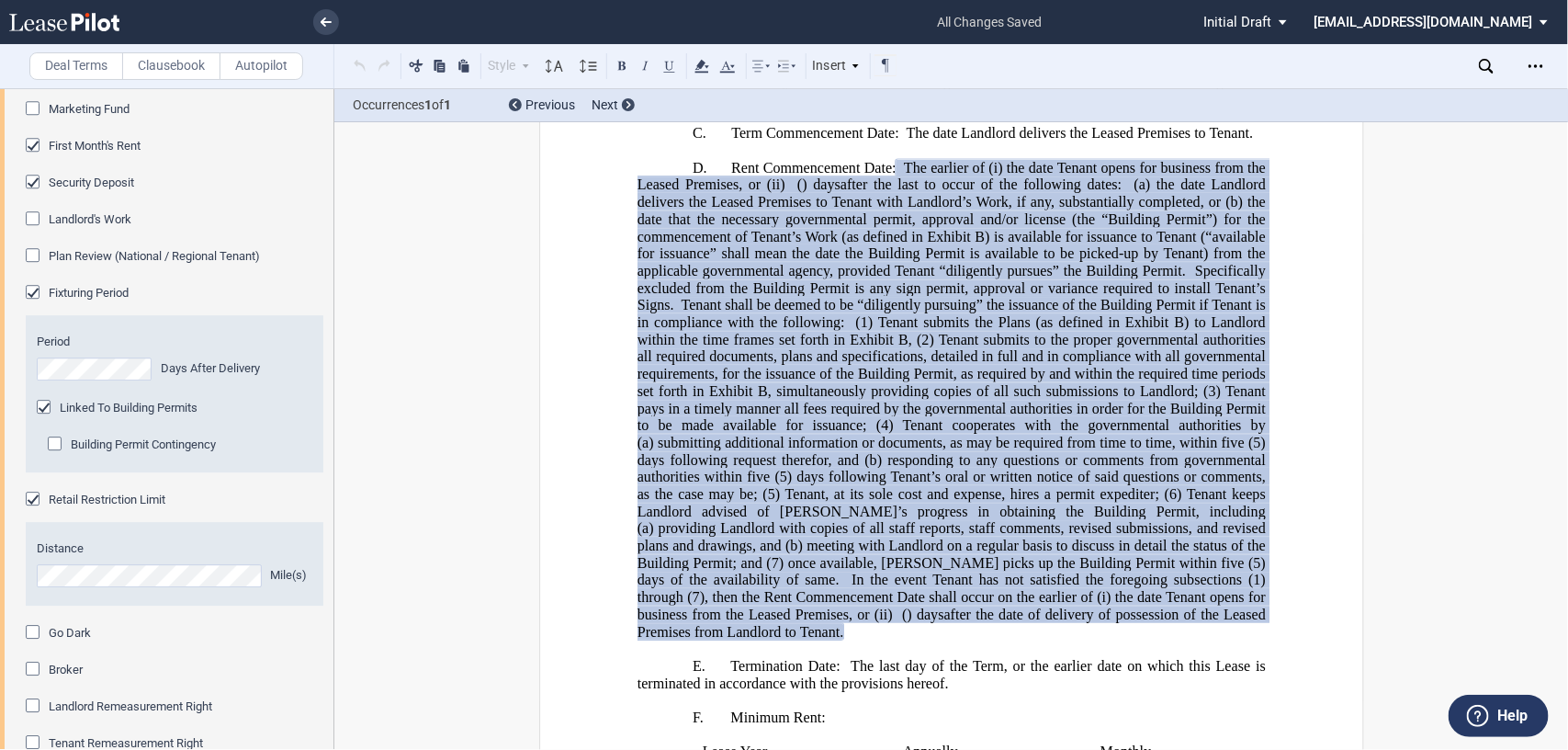
click at [58, 450] on div "Building Permit Contingency" at bounding box center [57, 445] width 19 height 19
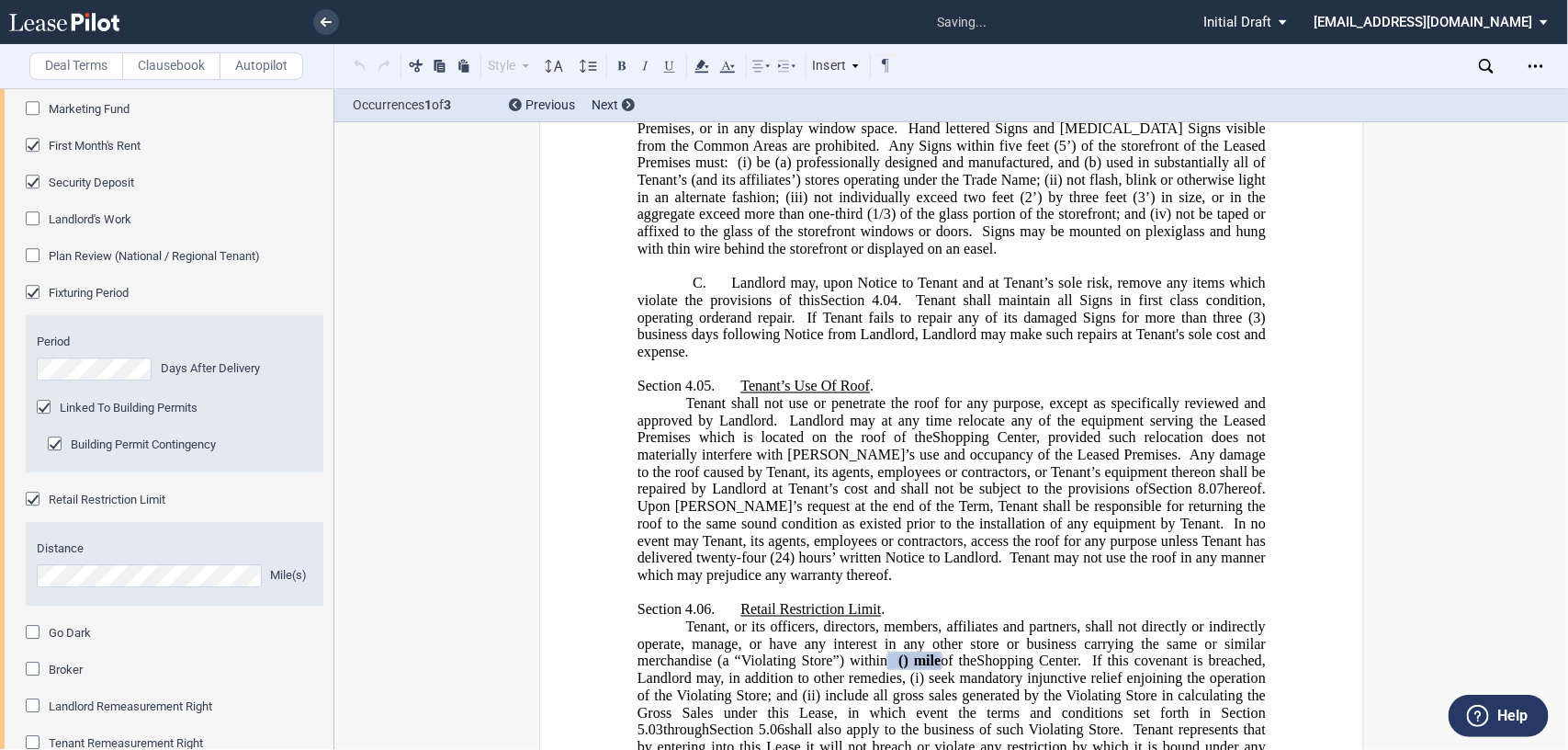
scroll to position [5933, 0]
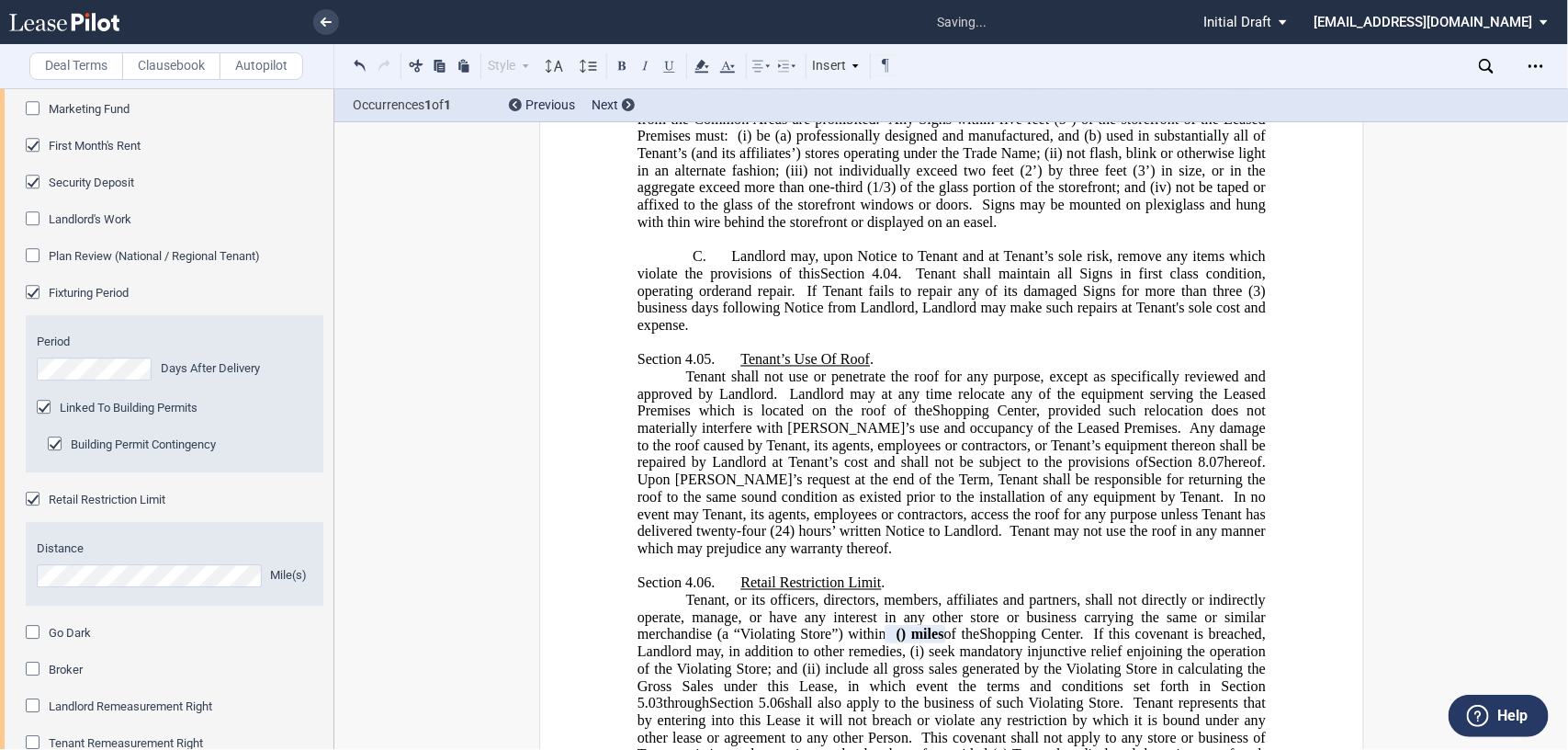
drag, startPoint x: 334, startPoint y: 607, endPoint x: 331, endPoint y: 668, distance: 61.1
click at [331, 668] on div at bounding box center [167, 418] width 335 height 661
